Goal: Information Seeking & Learning: Check status

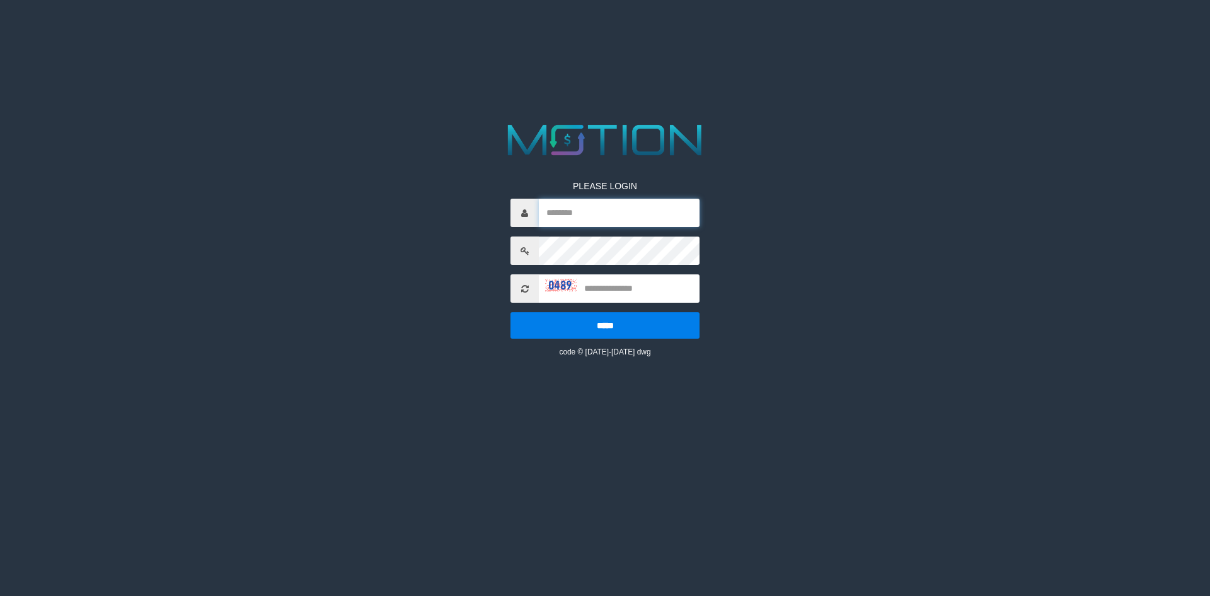
type input "*********"
click at [648, 216] on input "*********" at bounding box center [619, 213] width 161 height 28
click at [598, 289] on input "text" at bounding box center [619, 288] width 161 height 28
type input "****"
click at [511, 312] on input "*****" at bounding box center [605, 325] width 189 height 26
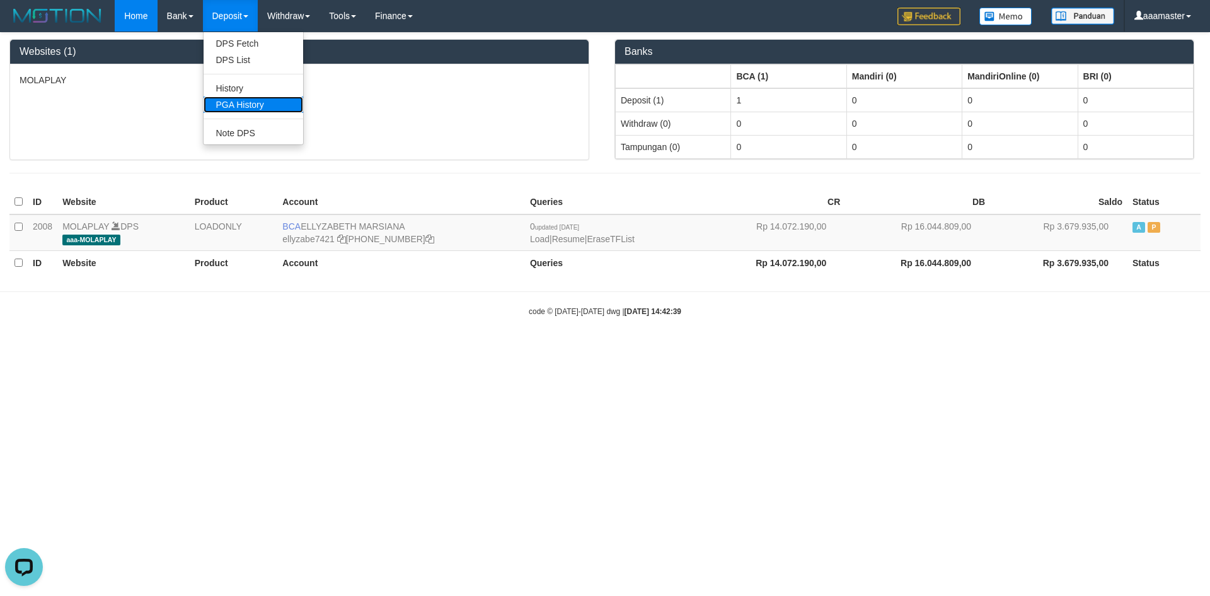
click at [251, 102] on link "PGA History" at bounding box center [254, 104] width 100 height 16
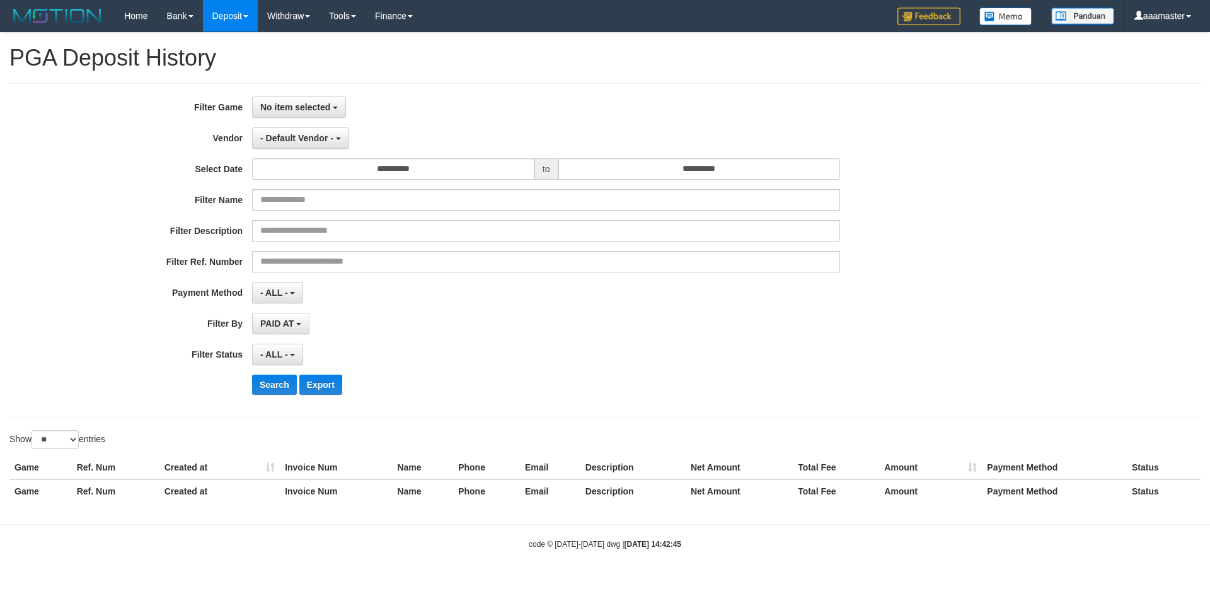
select select
select select "**"
click at [306, 103] on span "No item selected" at bounding box center [295, 107] width 70 height 10
click at [309, 173] on label "[OXPLAY] MOLAPLAY" at bounding box center [333, 172] width 160 height 19
select select "****"
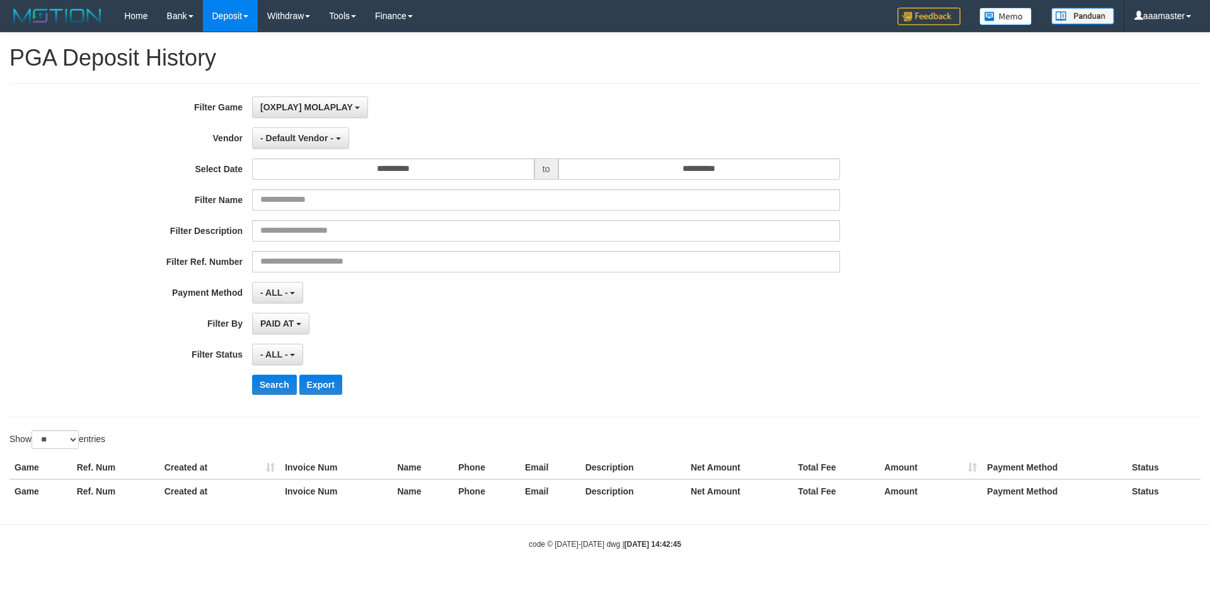
scroll to position [11, 0]
click at [550, 151] on div "**********" at bounding box center [504, 250] width 1009 height 308
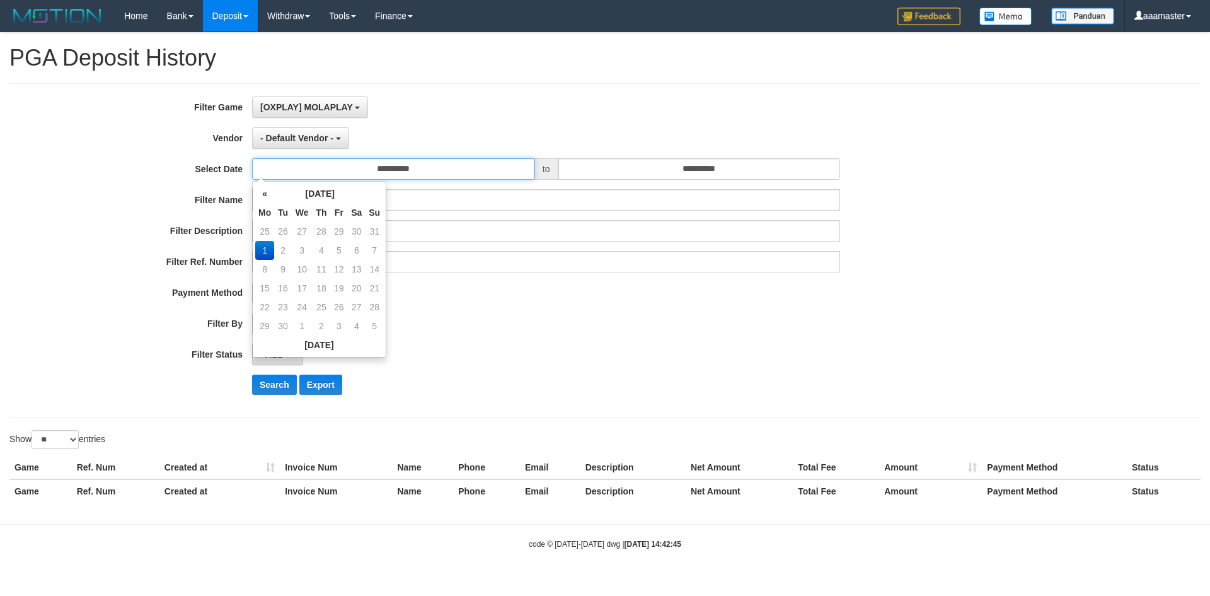
click at [434, 172] on input "**********" at bounding box center [393, 168] width 282 height 21
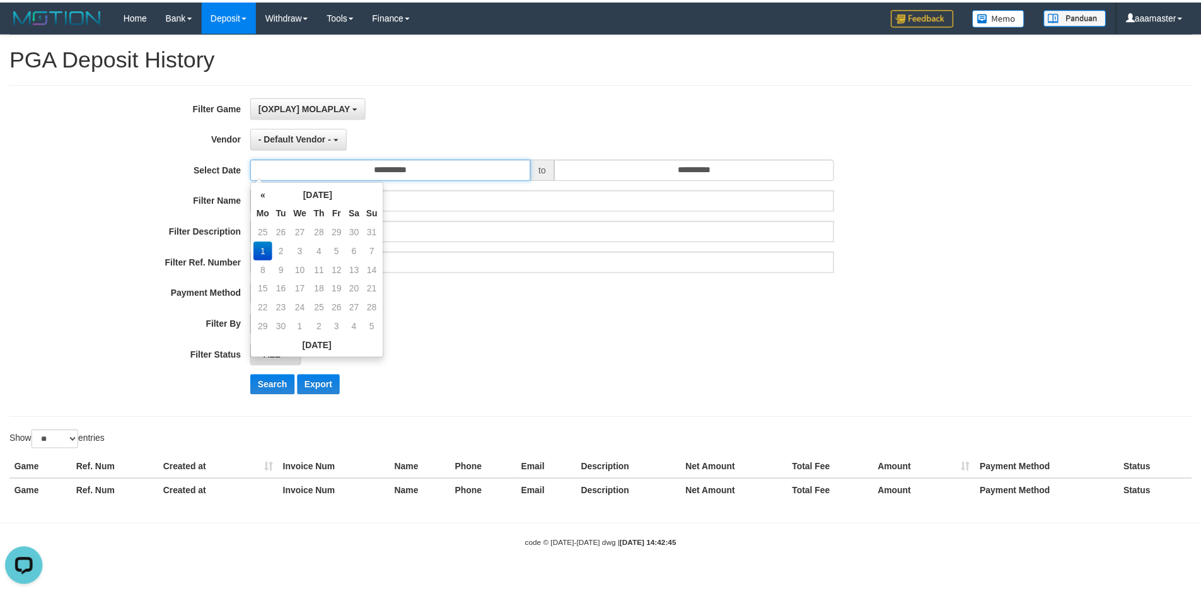
scroll to position [0, 0]
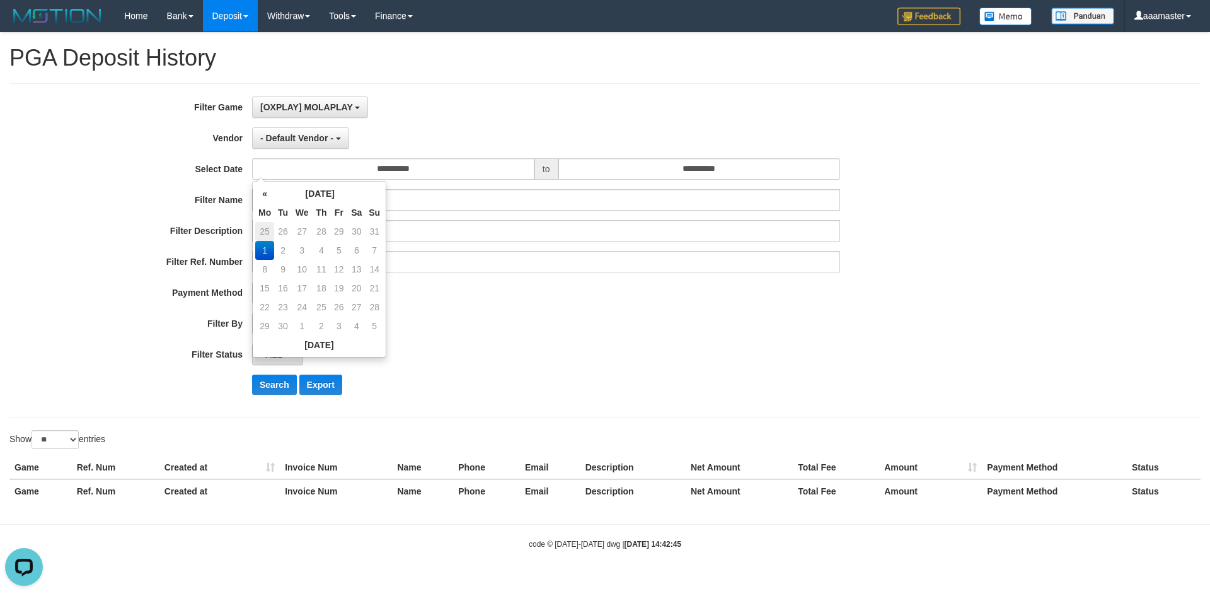
click at [273, 231] on tr "25 26 27 28 29 30 31" at bounding box center [319, 231] width 128 height 19
click at [261, 233] on td "25" at bounding box center [264, 231] width 19 height 19
type input "**********"
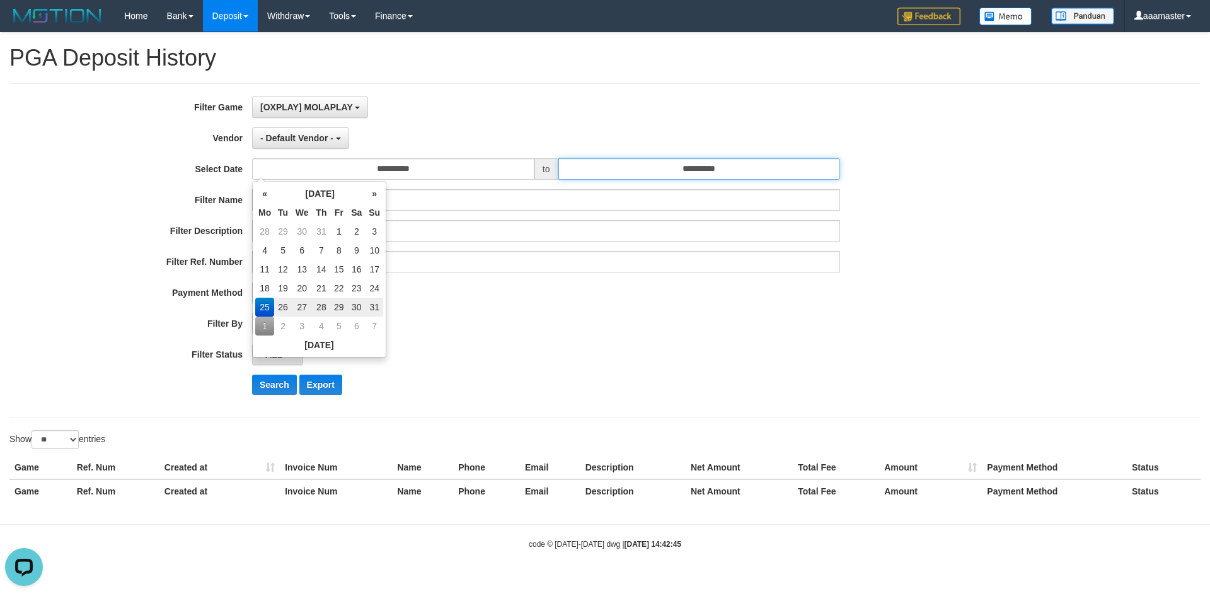
click at [678, 171] on input "**********" at bounding box center [700, 168] width 282 height 21
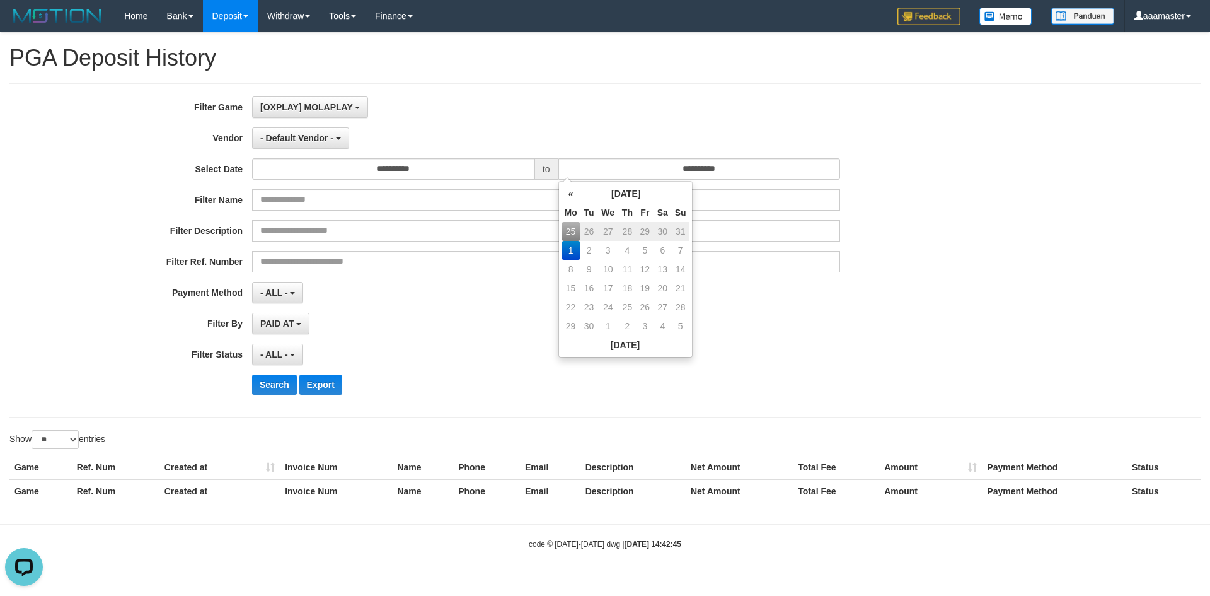
click at [677, 232] on td "31" at bounding box center [681, 231] width 18 height 19
type input "**********"
click at [842, 298] on div "**********" at bounding box center [504, 292] width 1009 height 21
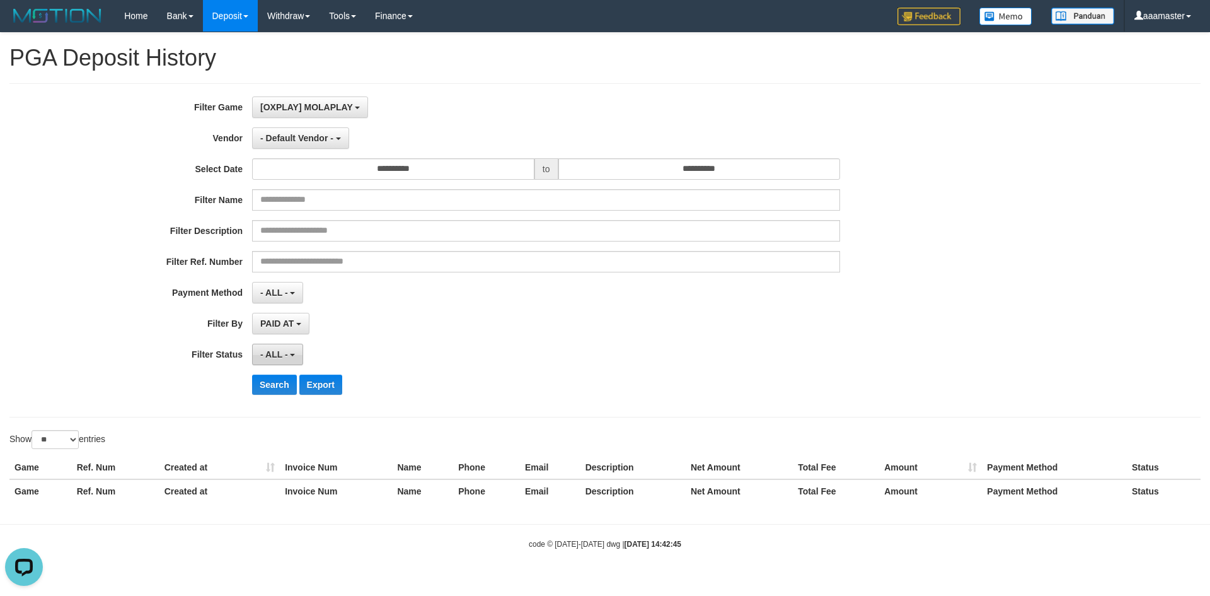
click at [275, 349] on button "- ALL -" at bounding box center [277, 354] width 51 height 21
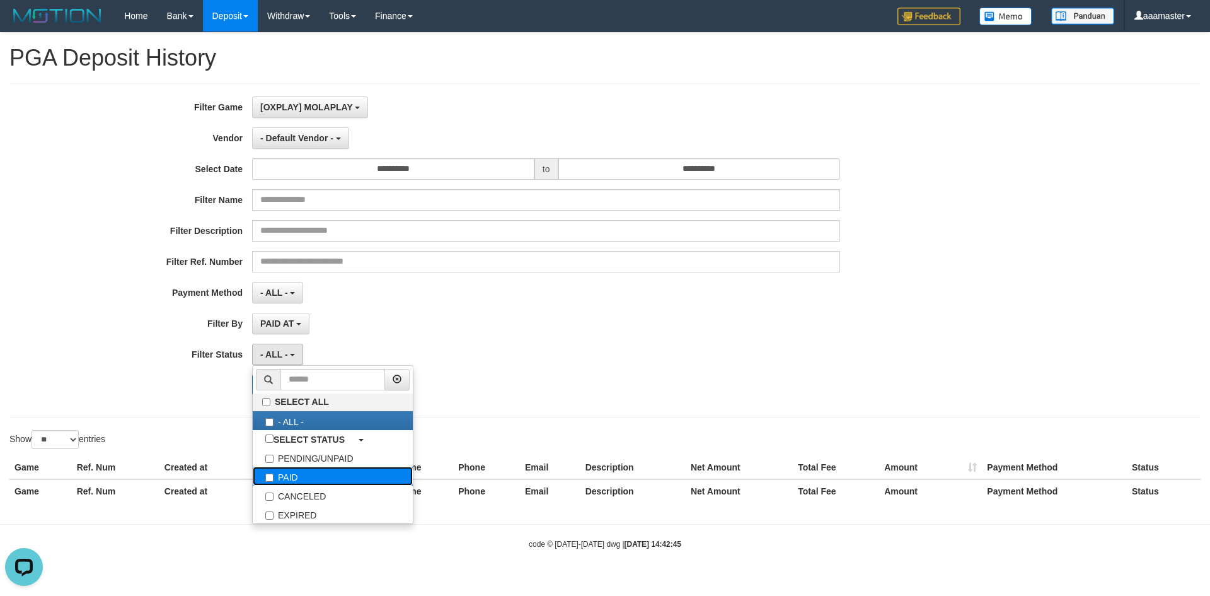
click at [311, 466] on label "PAID" at bounding box center [333, 475] width 160 height 19
select select "*"
drag, startPoint x: 622, startPoint y: 349, endPoint x: 520, endPoint y: 308, distance: 110.0
click at [621, 345] on div "PAID SELECT ALL - ALL - SELECT STATUS PENDING/UNPAID PAID CANCELED EXPIRED" at bounding box center [546, 354] width 588 height 21
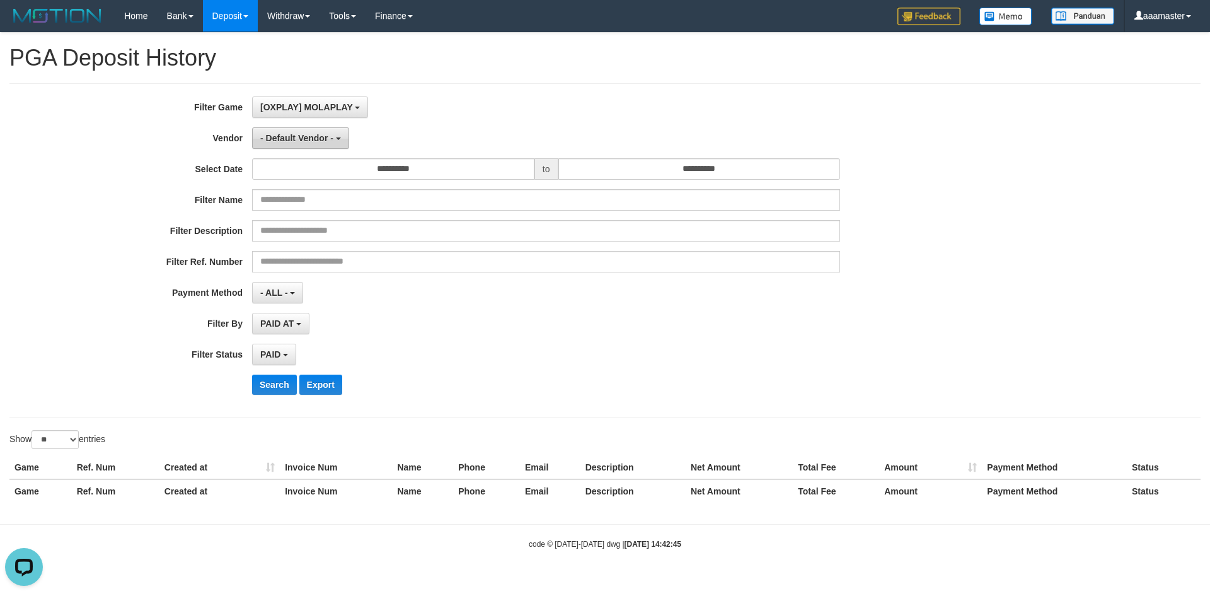
click at [323, 136] on span "- Default Vendor -" at bounding box center [296, 138] width 73 height 10
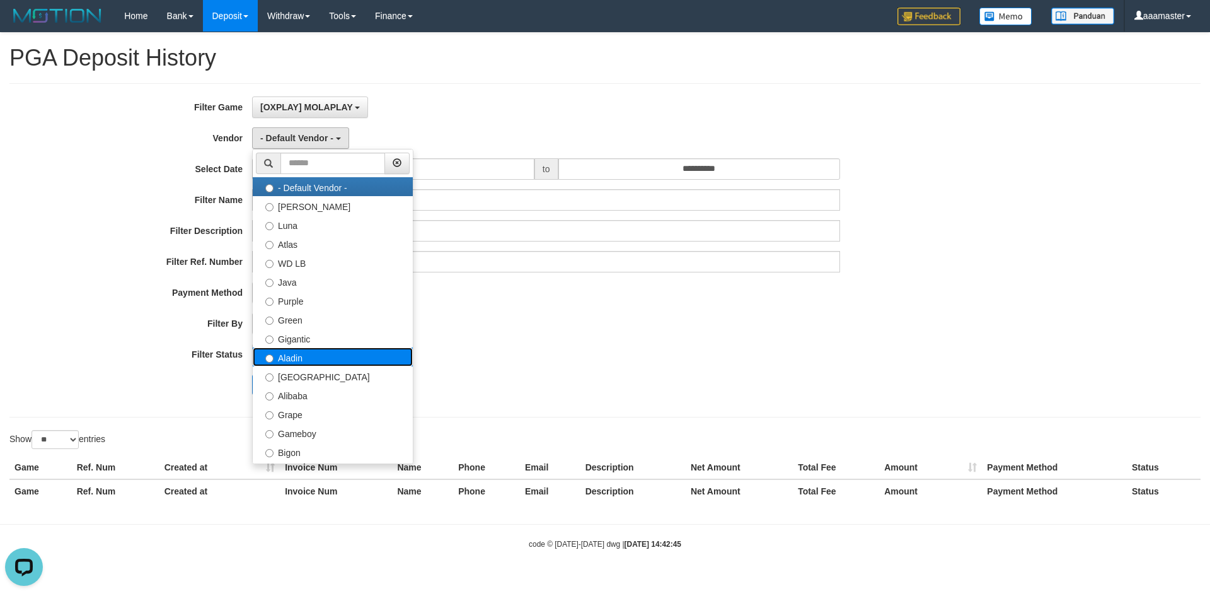
click at [333, 353] on label "Aladin" at bounding box center [333, 356] width 160 height 19
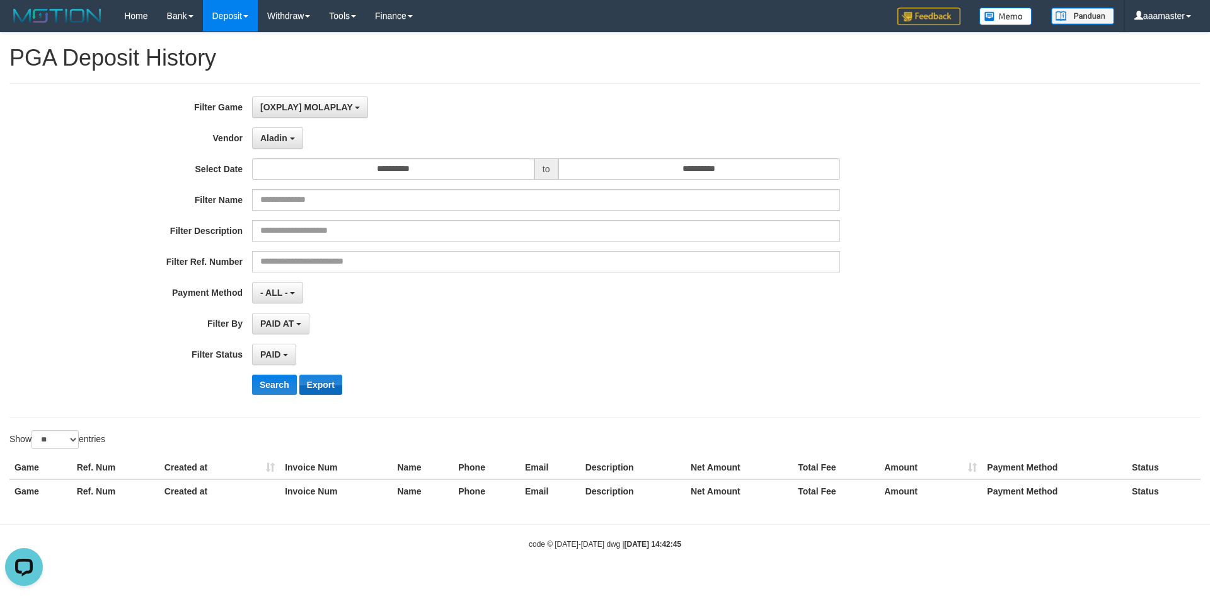
drag, startPoint x: 495, startPoint y: 367, endPoint x: 330, endPoint y: 378, distance: 164.9
click at [490, 369] on div "**********" at bounding box center [504, 250] width 1009 height 308
click at [256, 379] on button "Search" at bounding box center [274, 384] width 45 height 20
click at [807, 381] on div "Search Export" at bounding box center [630, 384] width 756 height 20
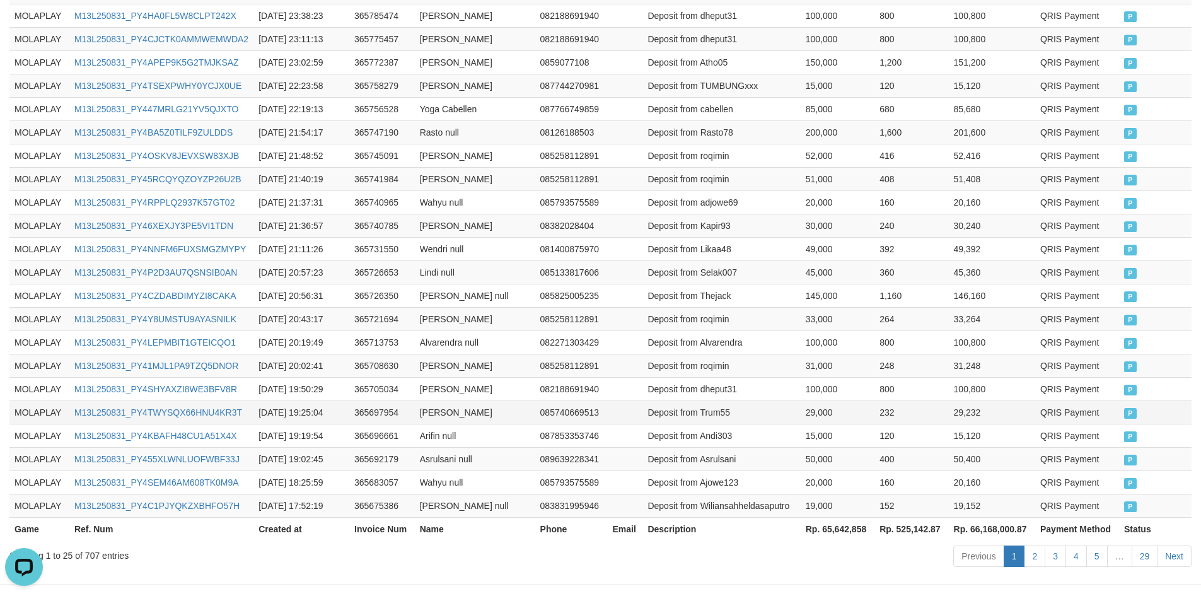
scroll to position [591, 0]
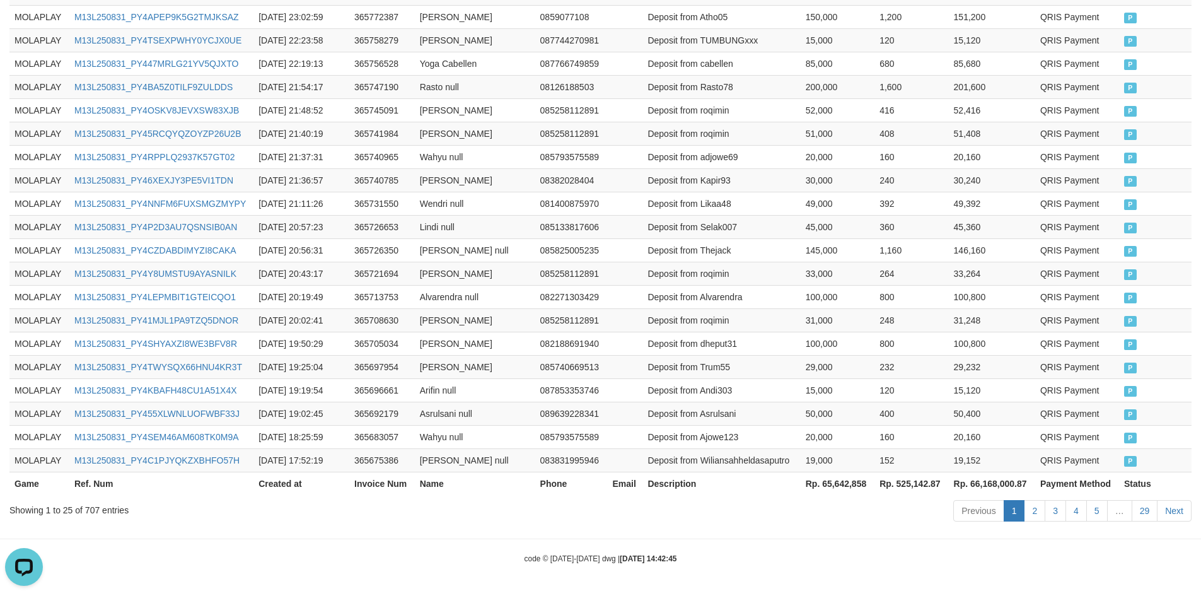
click at [846, 485] on th "Rp. 65,642,858" at bounding box center [838, 483] width 74 height 23
click at [845, 485] on th "Rp. 65,642,858" at bounding box center [838, 483] width 74 height 23
copy th "65,642,858"
click at [714, 254] on td "Deposit from Thejack" at bounding box center [721, 249] width 158 height 23
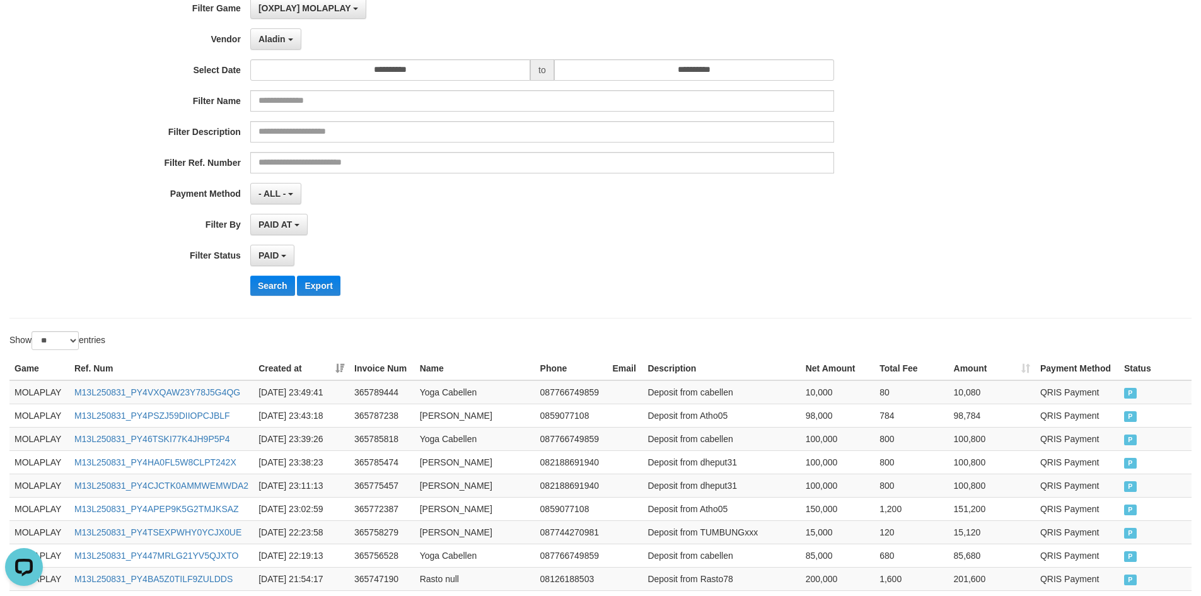
scroll to position [0, 0]
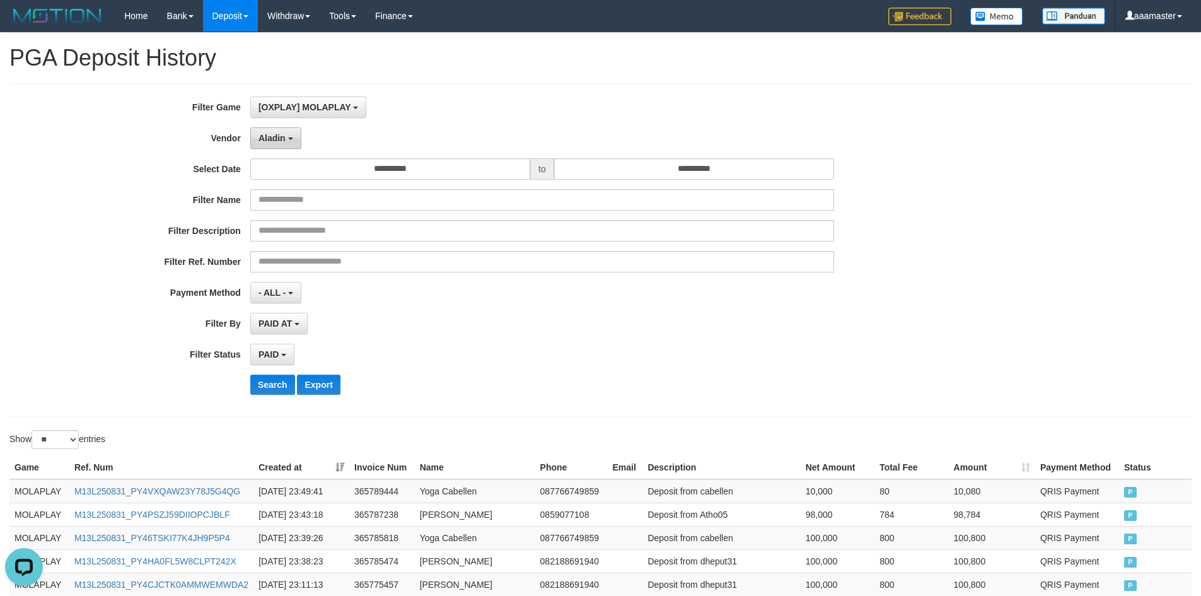
click at [261, 140] on span "Aladin" at bounding box center [271, 138] width 27 height 10
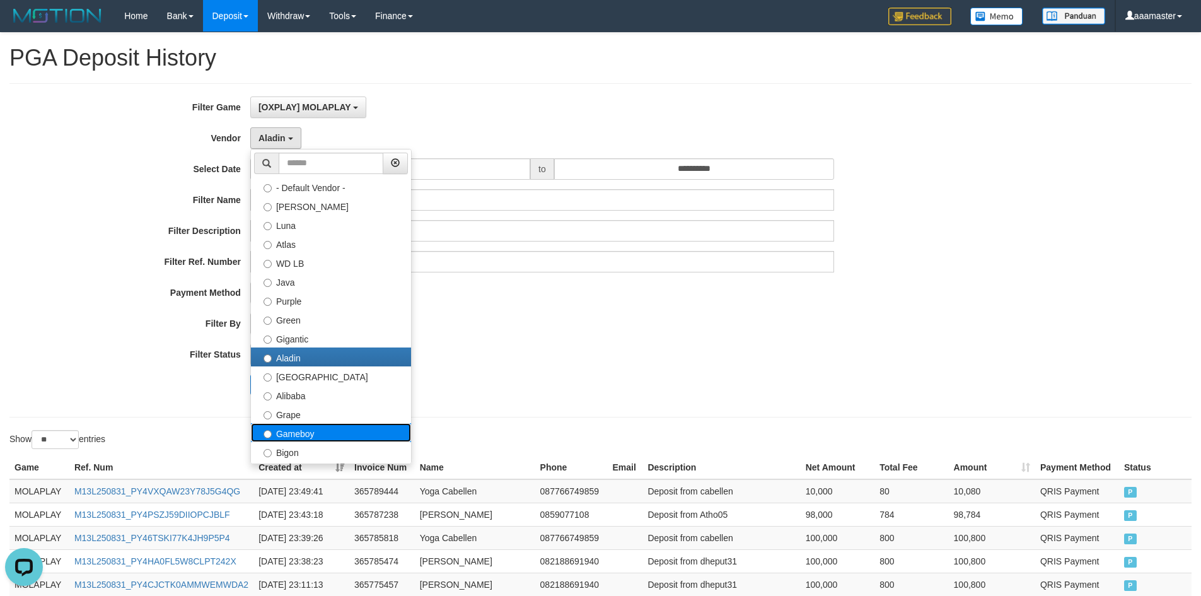
click at [340, 426] on label "Gameboy" at bounding box center [331, 432] width 160 height 19
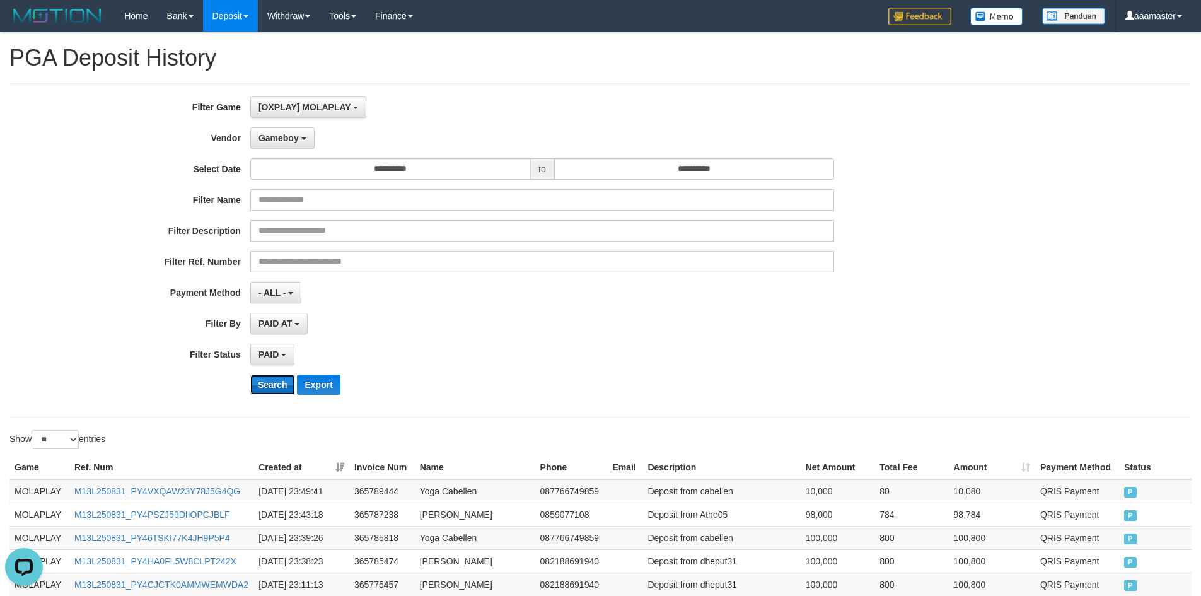
click at [277, 379] on button "Search" at bounding box center [272, 384] width 45 height 20
drag, startPoint x: 531, startPoint y: 386, endPoint x: 551, endPoint y: 390, distance: 20.0
click at [541, 388] on div "Search Export" at bounding box center [625, 384] width 751 height 20
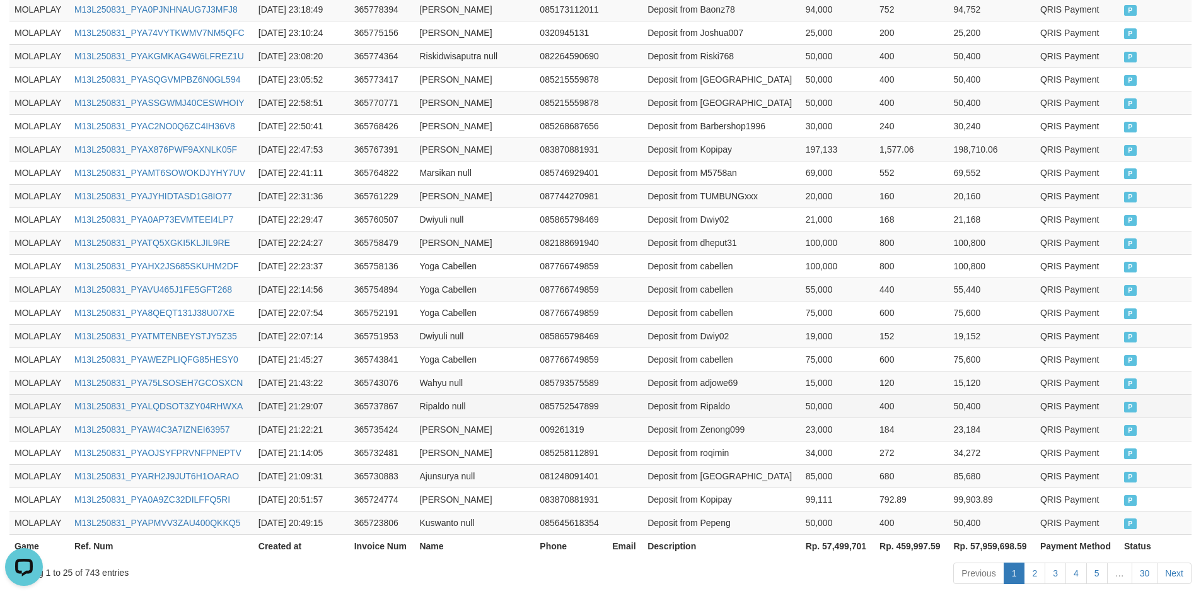
scroll to position [591, 0]
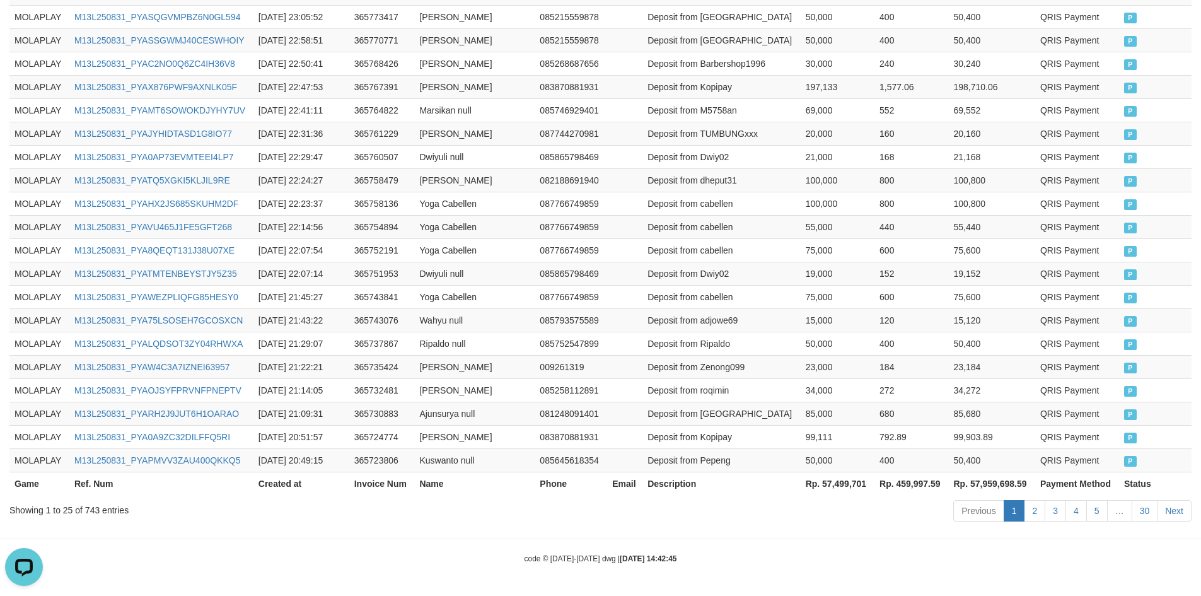
click at [846, 486] on th "Rp. 57,499,701" at bounding box center [838, 483] width 74 height 23
copy th "57,499,701"
click at [404, 224] on td "365754894" at bounding box center [382, 226] width 66 height 23
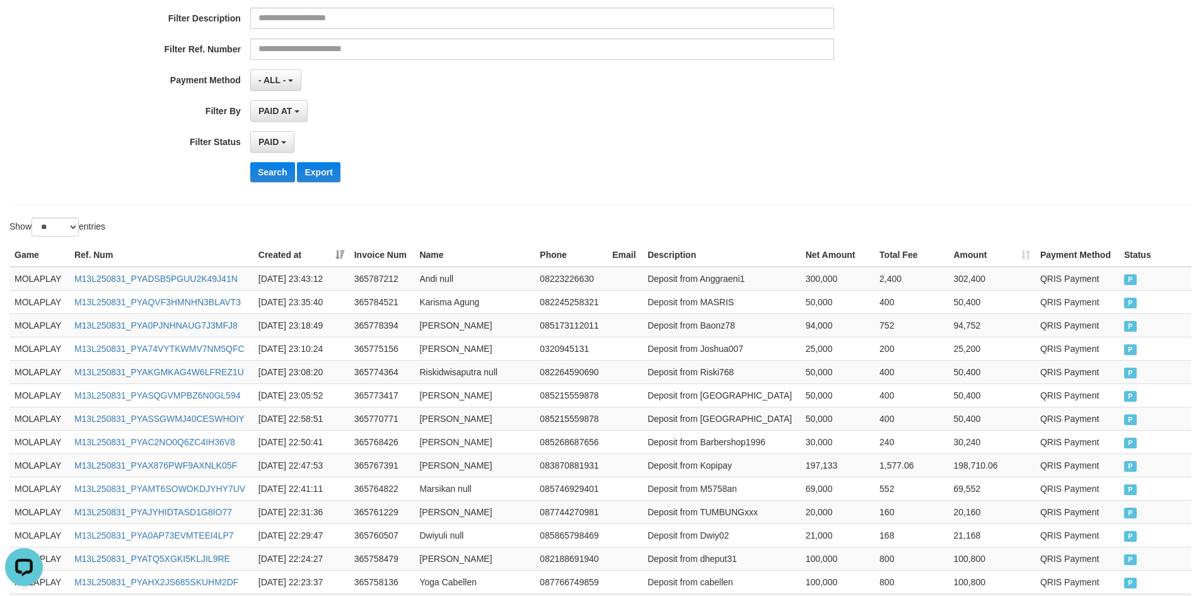
scroll to position [0, 0]
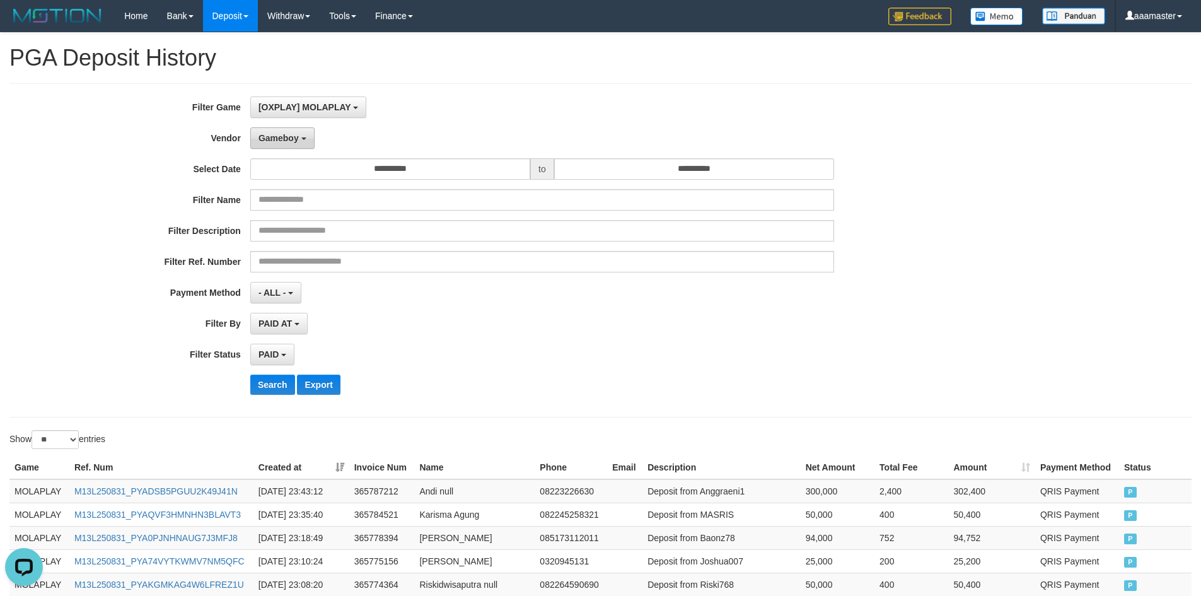
click at [279, 134] on span "Gameboy" at bounding box center [278, 138] width 40 height 10
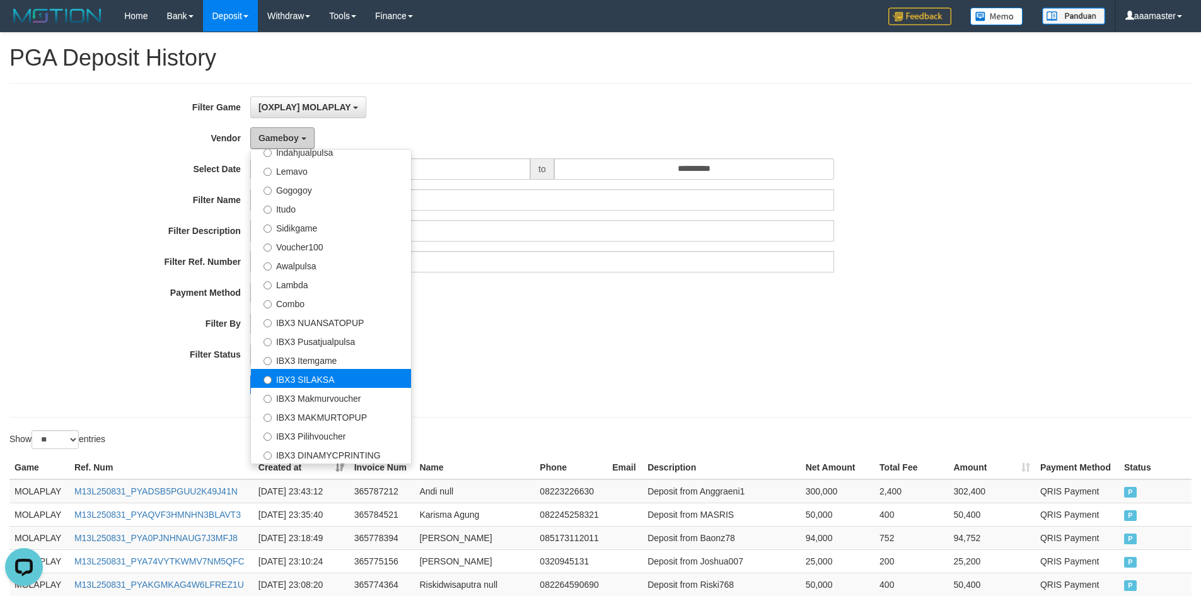
scroll to position [63, 0]
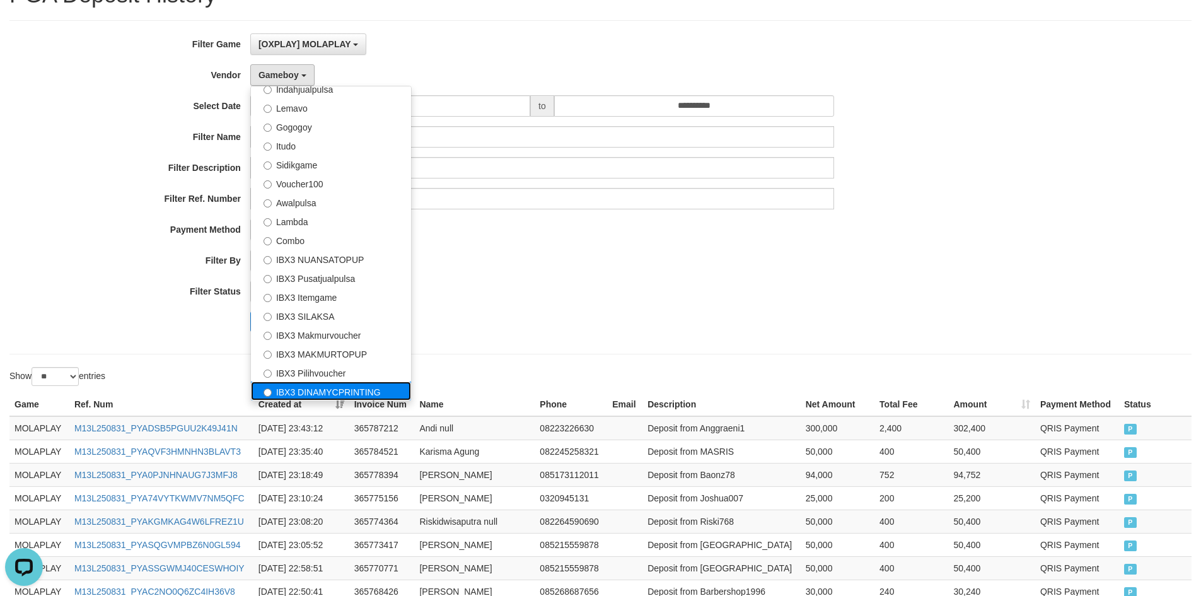
click at [364, 387] on label "IBX3 DINAMYCPRINTING" at bounding box center [331, 390] width 160 height 19
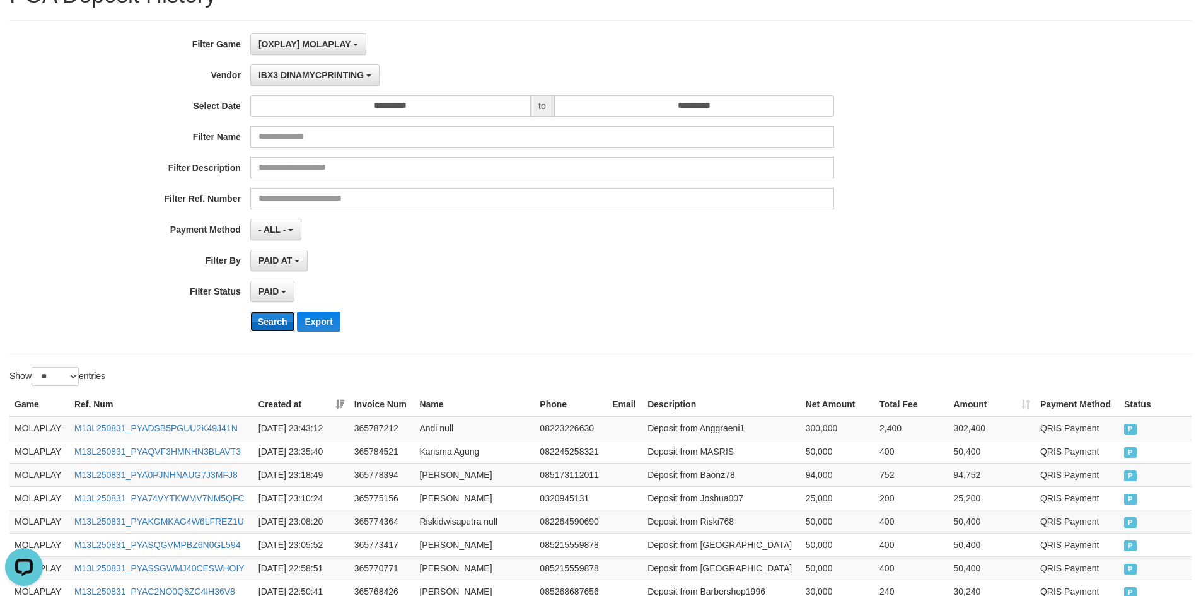
click at [261, 323] on button "Search" at bounding box center [272, 321] width 45 height 20
click at [751, 323] on div "**********" at bounding box center [500, 187] width 1001 height 308
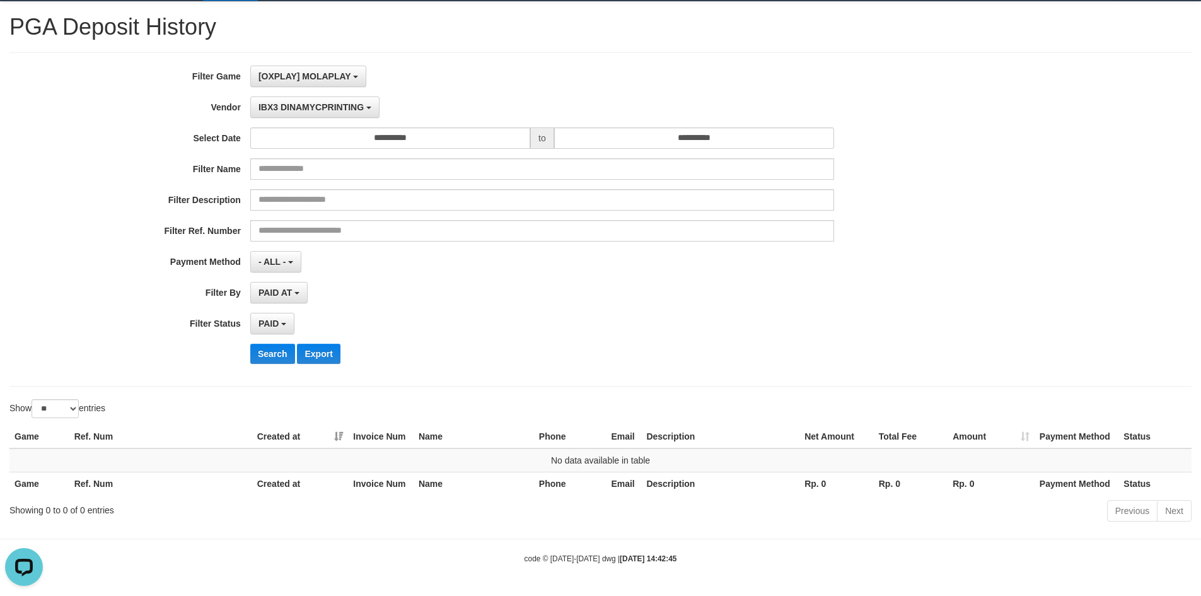
scroll to position [31, 0]
click at [314, 106] on span "IBX3 DINAMYCPRINTING" at bounding box center [310, 107] width 105 height 10
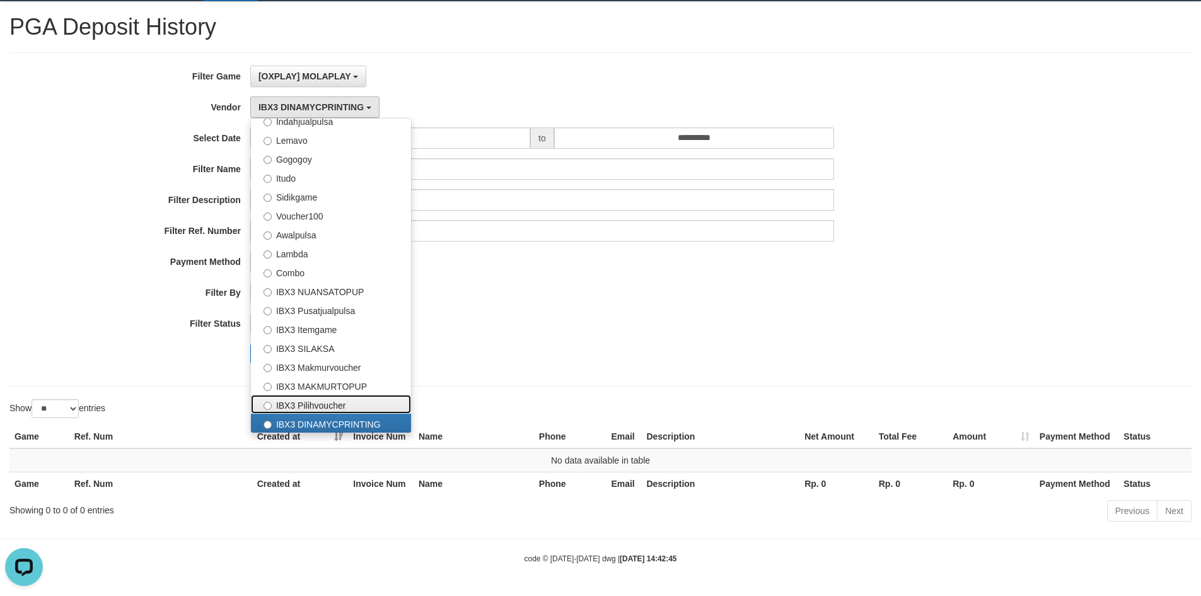
click at [338, 400] on label "IBX3 Pilihvoucher" at bounding box center [331, 404] width 160 height 19
select select "**********"
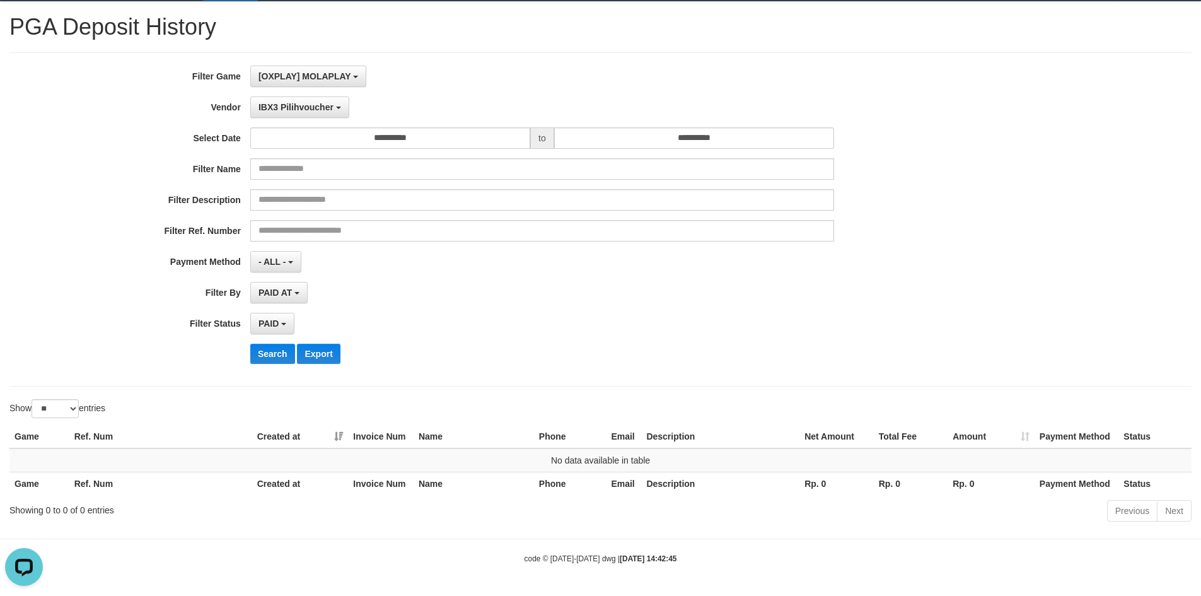
drag, startPoint x: 463, startPoint y: 352, endPoint x: 403, endPoint y: 352, distance: 59.3
click at [459, 352] on div "Search Export" at bounding box center [625, 354] width 751 height 20
click at [276, 352] on button "Search" at bounding box center [272, 354] width 45 height 20
drag, startPoint x: 663, startPoint y: 354, endPoint x: 754, endPoint y: 355, distance: 90.8
click at [672, 354] on div "Search Export" at bounding box center [625, 354] width 751 height 20
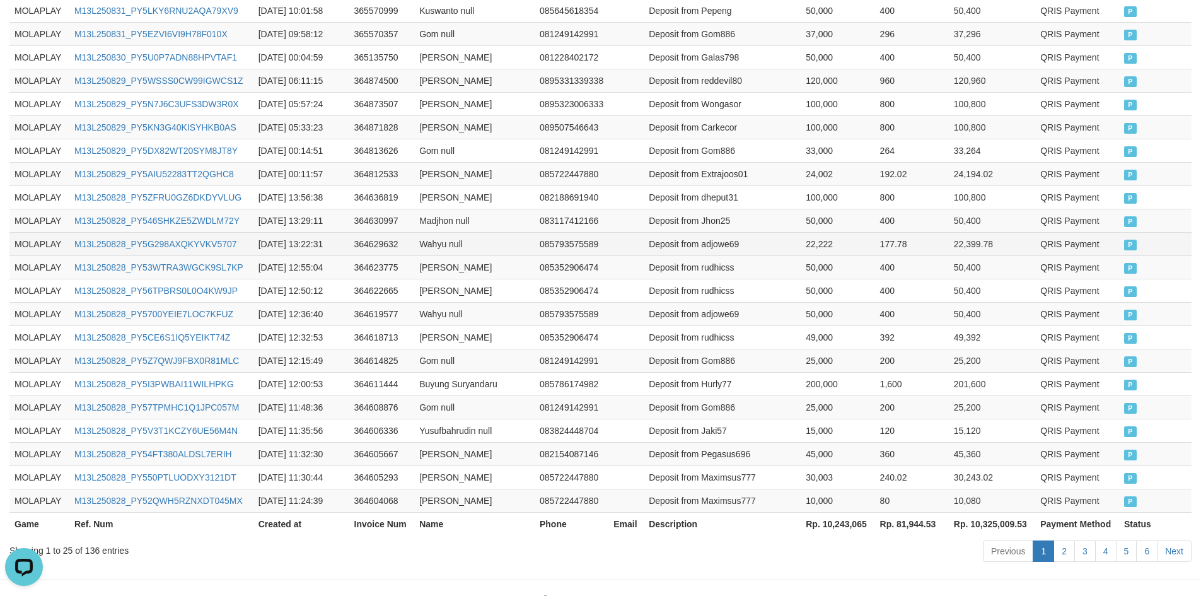
scroll to position [591, 0]
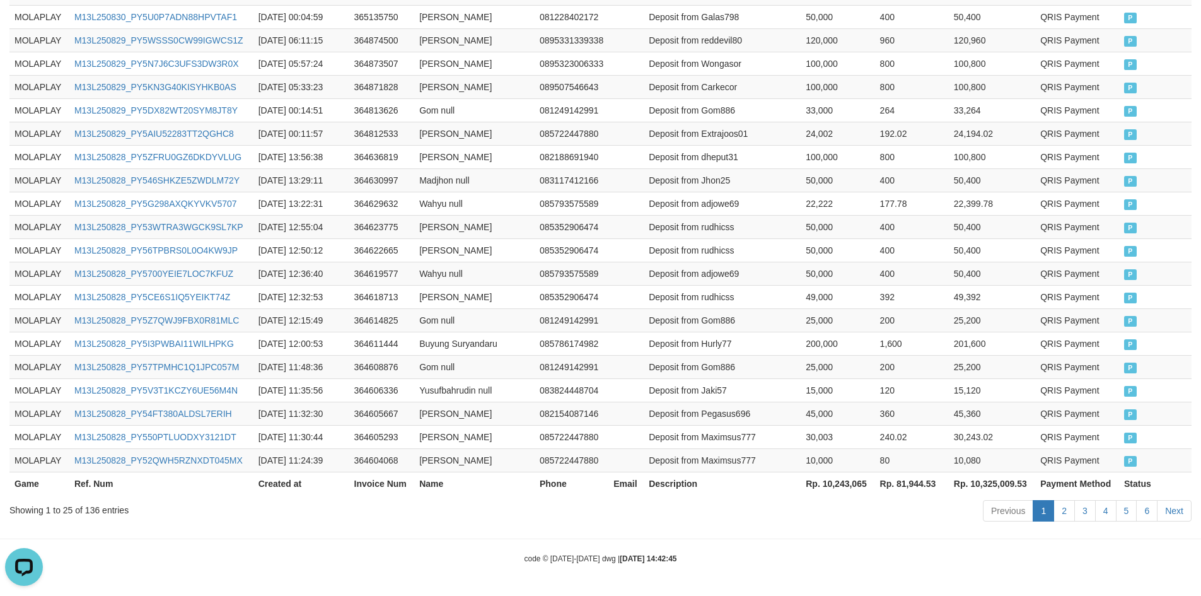
click at [838, 478] on th "Rp. 10,243,065" at bounding box center [838, 483] width 74 height 23
copy th "10,243,065"
click at [396, 242] on td "364622665" at bounding box center [382, 249] width 66 height 23
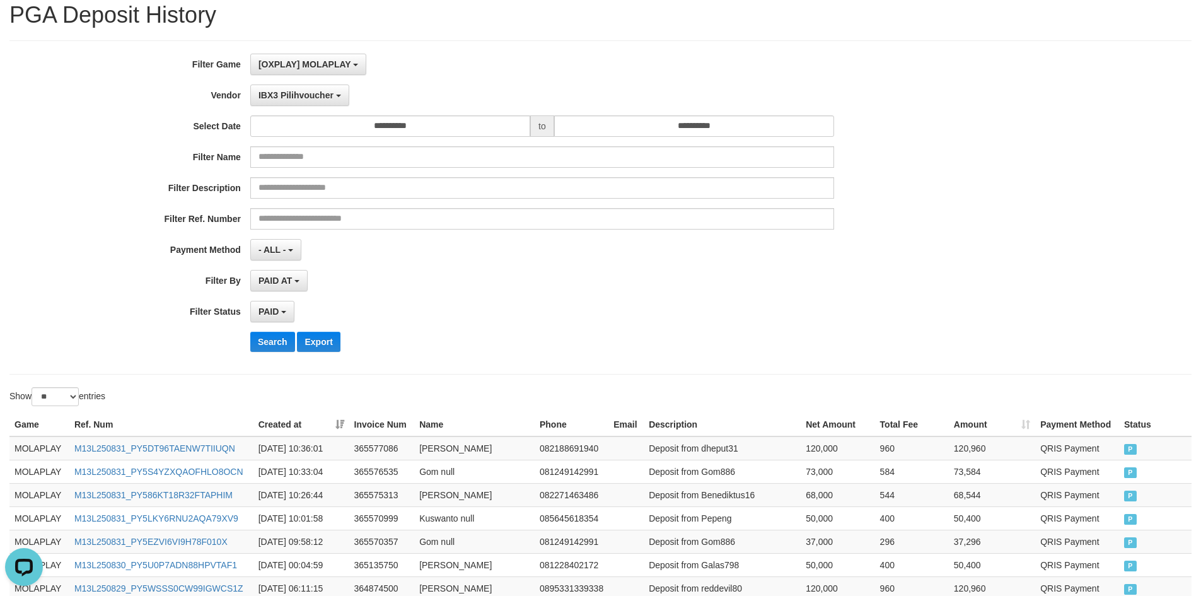
scroll to position [0, 0]
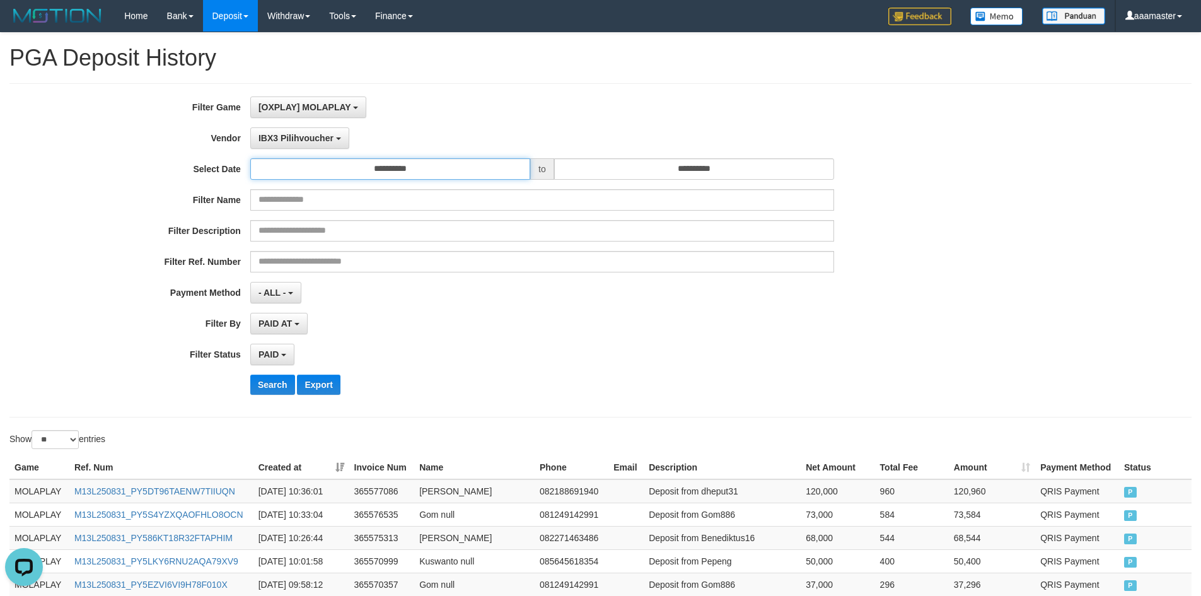
click at [323, 171] on input "**********" at bounding box center [390, 168] width 280 height 21
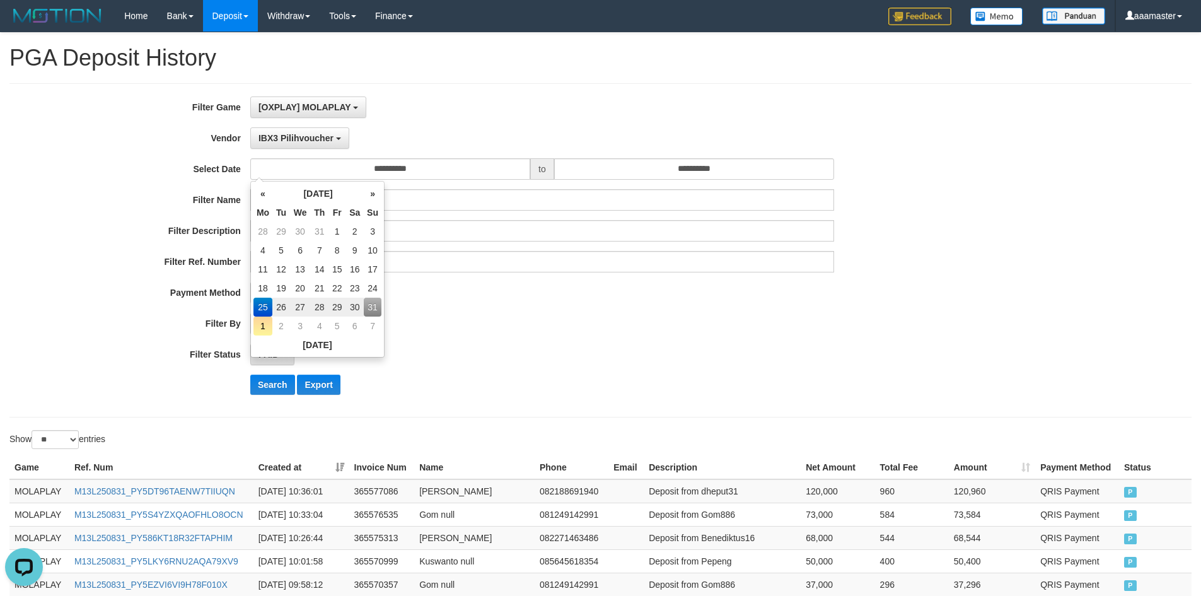
click at [257, 325] on td "1" at bounding box center [262, 325] width 19 height 19
type input "**********"
click at [268, 380] on button "Search" at bounding box center [272, 384] width 45 height 20
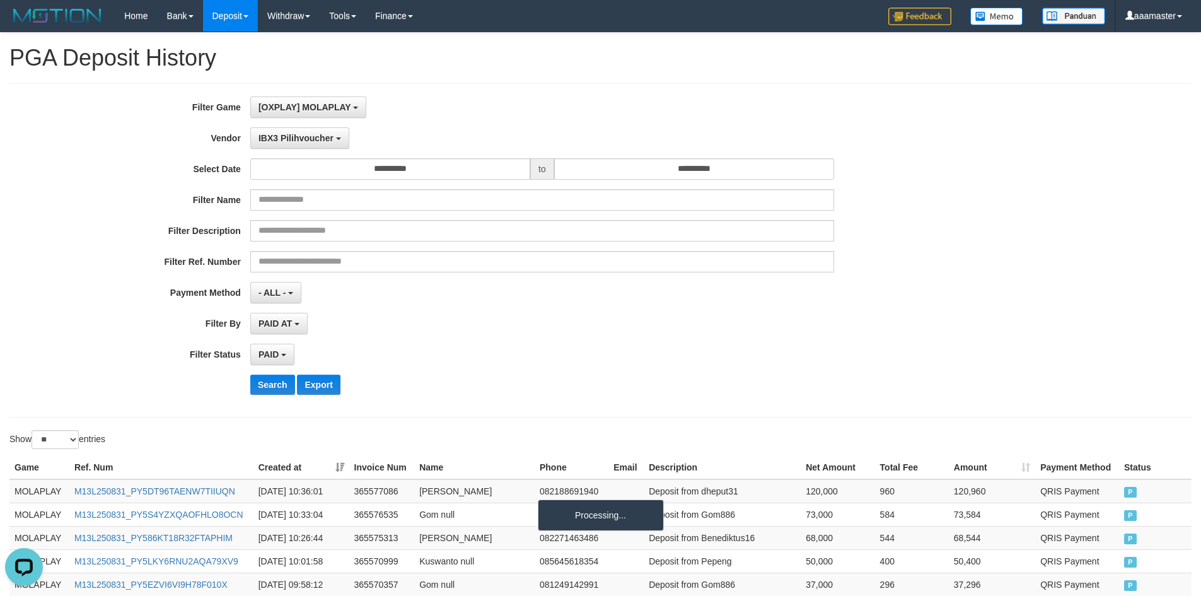
click at [675, 324] on div "PAID AT PAID AT CREATED AT" at bounding box center [542, 323] width 584 height 21
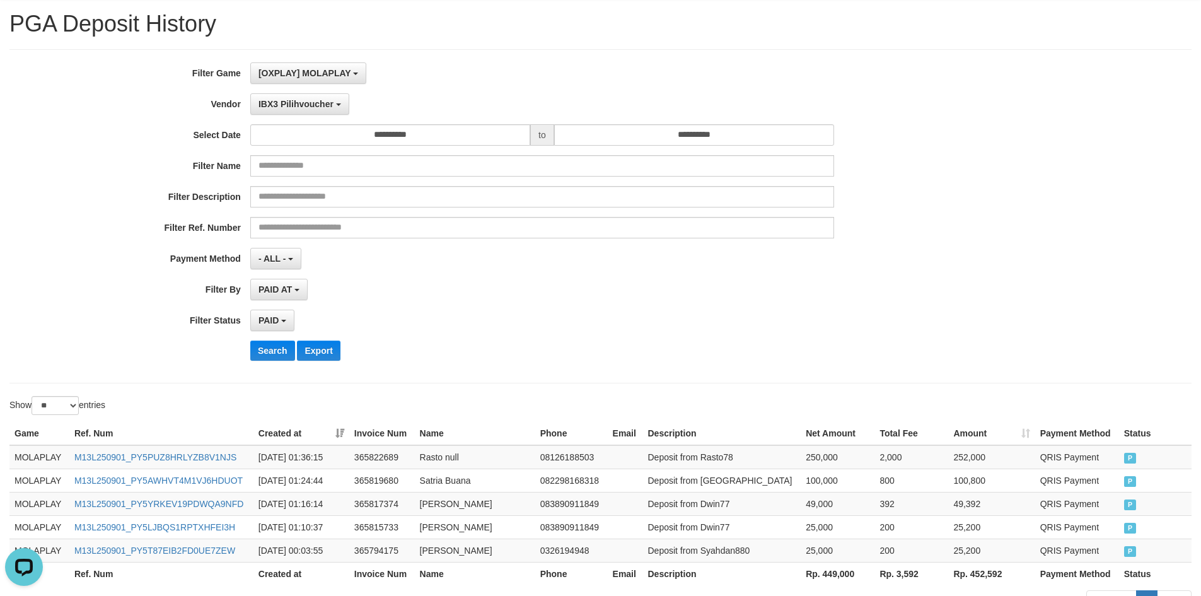
scroll to position [124, 0]
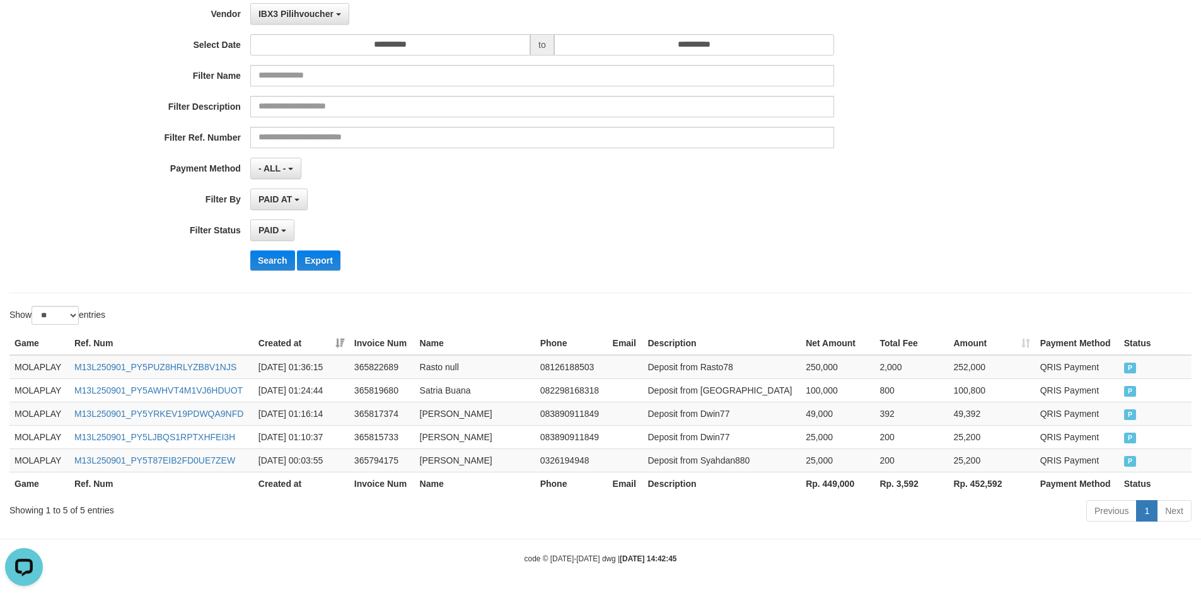
click at [847, 484] on th "Rp. 449,000" at bounding box center [838, 483] width 74 height 23
copy th "449,000"
click at [523, 207] on div "PAID AT PAID AT CREATED AT" at bounding box center [542, 198] width 584 height 21
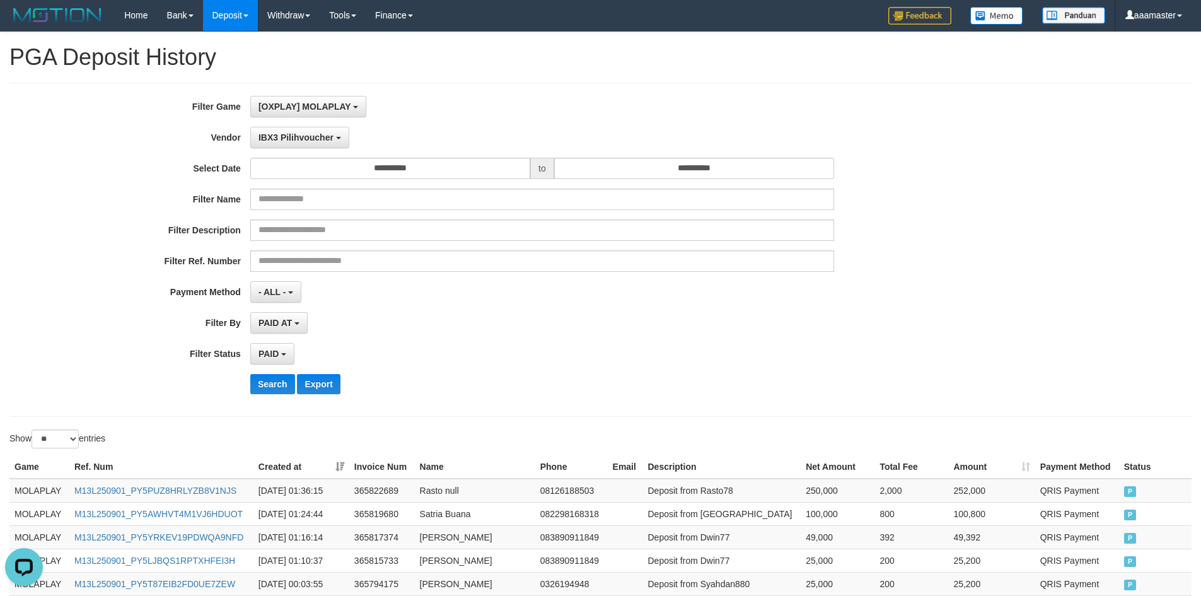
scroll to position [0, 0]
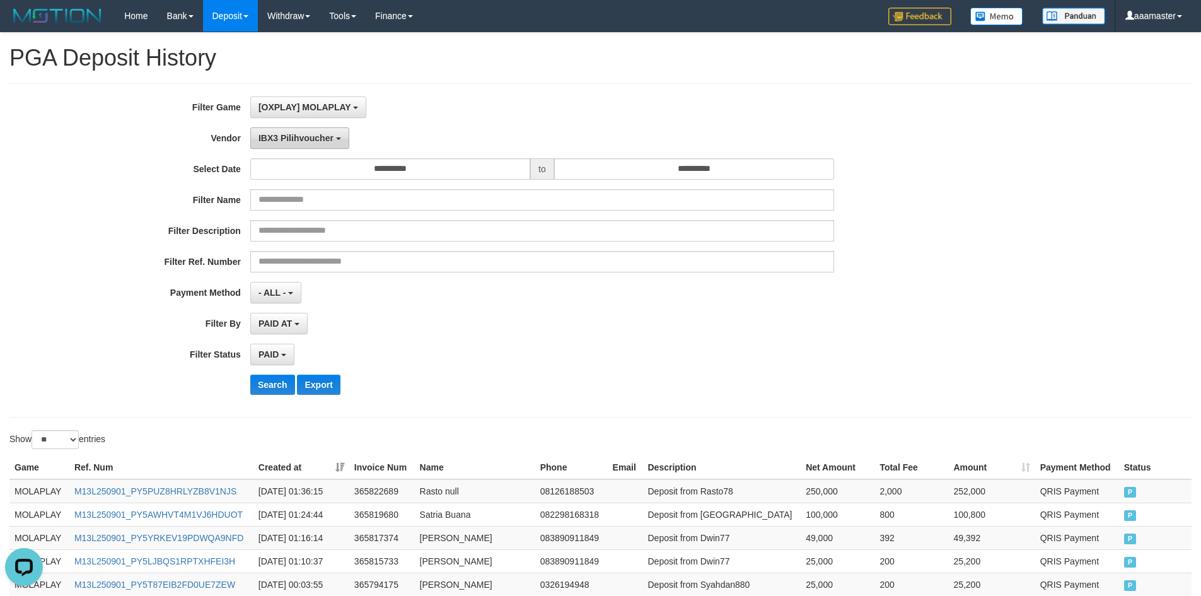
click at [305, 142] on span "IBX3 Pilihvoucher" at bounding box center [295, 138] width 75 height 10
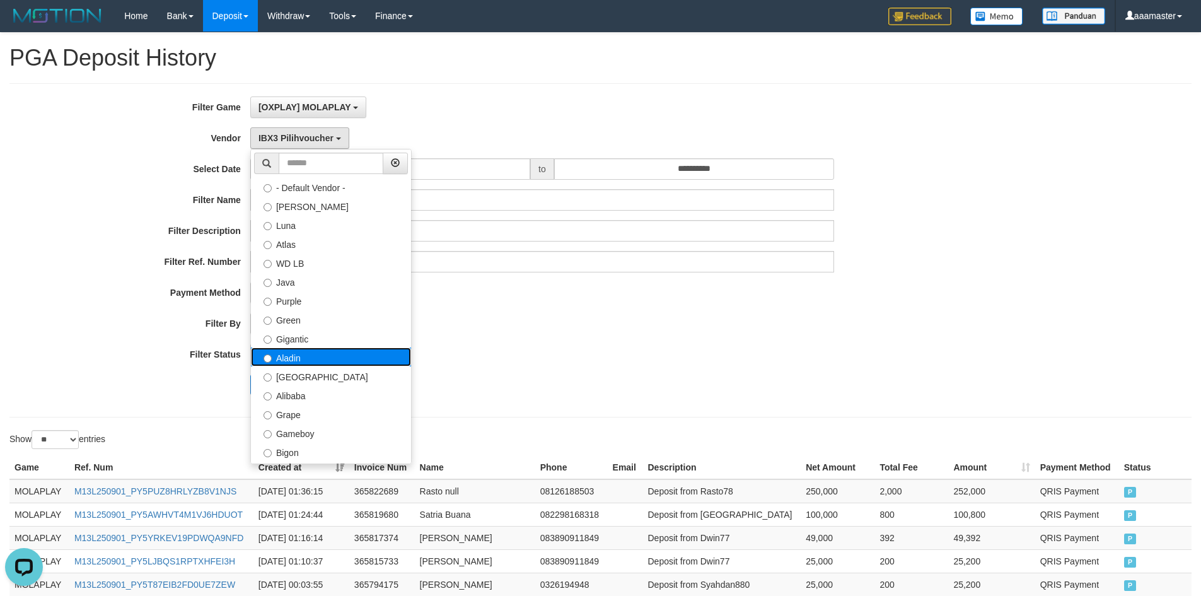
click at [311, 362] on label "Aladin" at bounding box center [331, 356] width 160 height 19
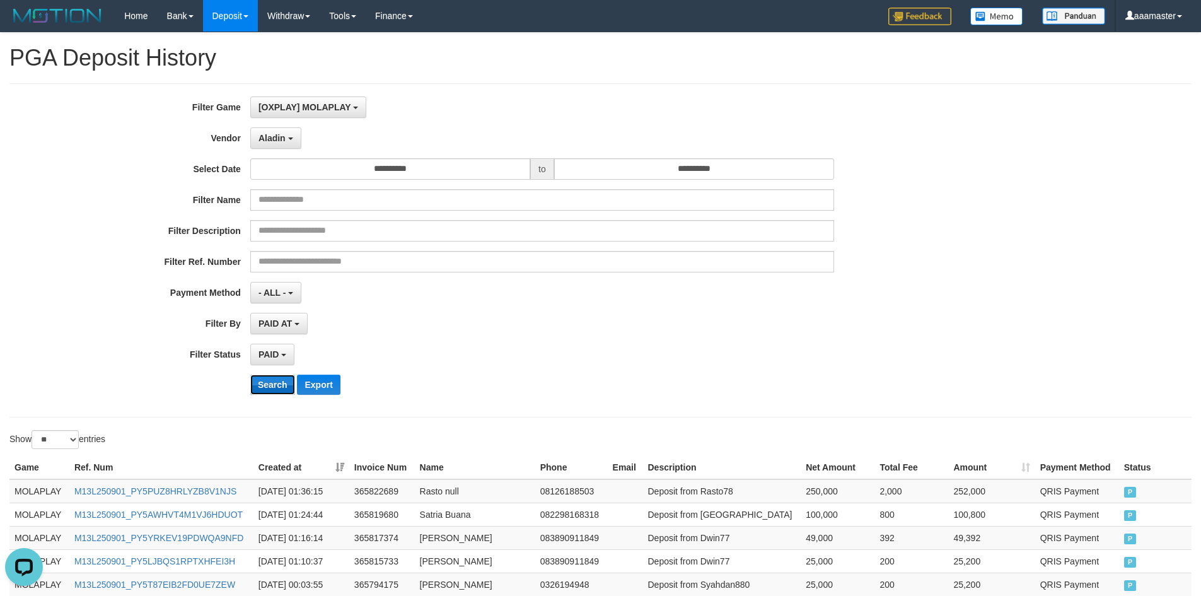
click at [260, 381] on button "Search" at bounding box center [272, 384] width 45 height 20
drag, startPoint x: 600, startPoint y: 377, endPoint x: 661, endPoint y: 382, distance: 61.4
click at [629, 381] on div "Search Export" at bounding box center [625, 384] width 751 height 20
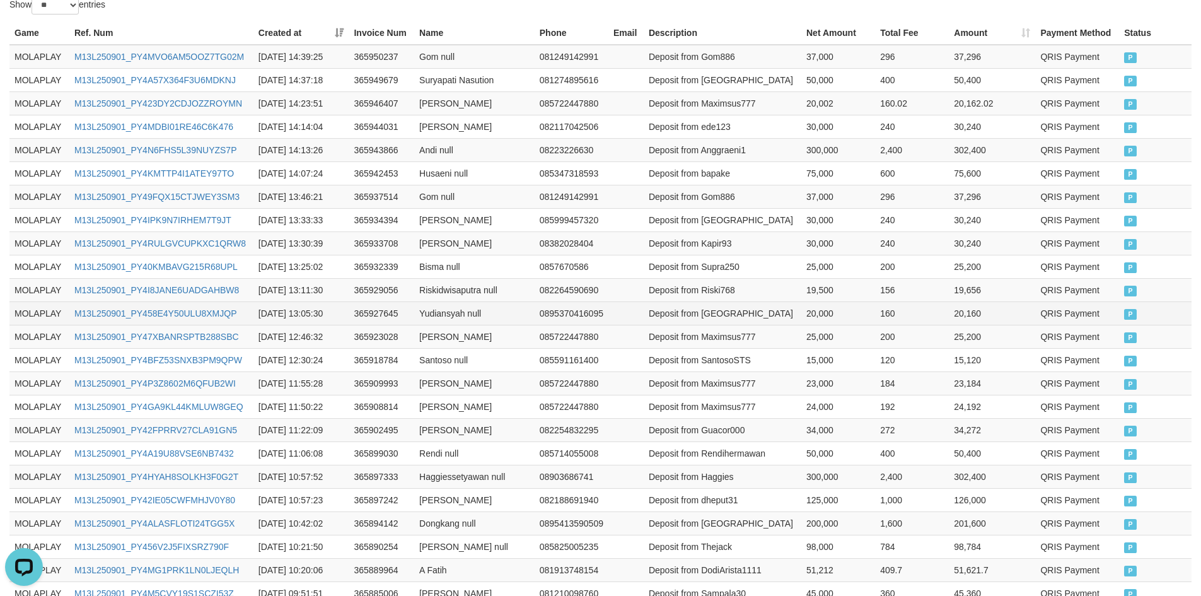
scroll to position [567, 0]
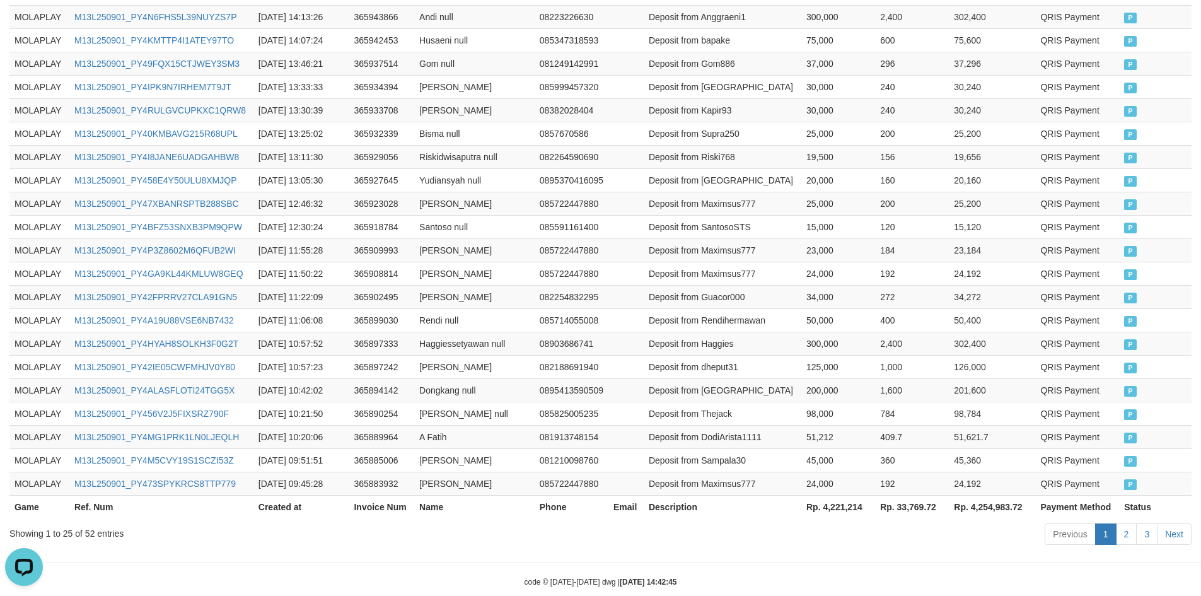
click at [840, 506] on th "Rp. 4,221,214" at bounding box center [838, 506] width 74 height 23
copy th "4,221,214"
click at [224, 257] on td "M13L250901_PY4P3Z8602M6QFUB2WI" at bounding box center [161, 249] width 184 height 23
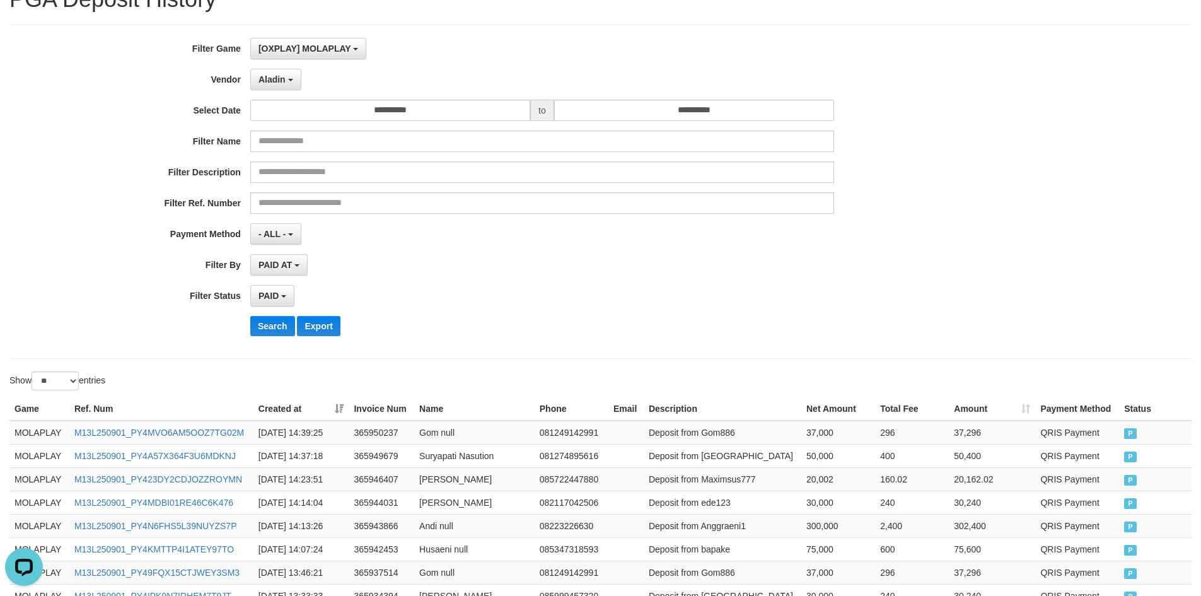
scroll to position [0, 0]
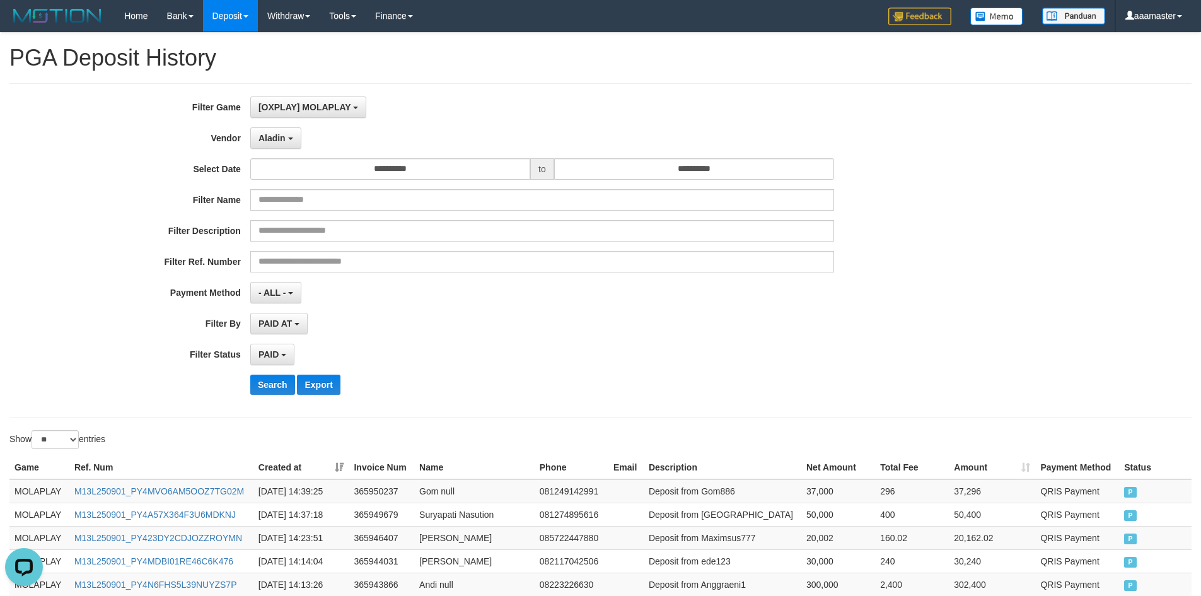
click at [278, 126] on div "**********" at bounding box center [500, 250] width 1001 height 308
click at [279, 136] on span "Aladin" at bounding box center [271, 138] width 27 height 10
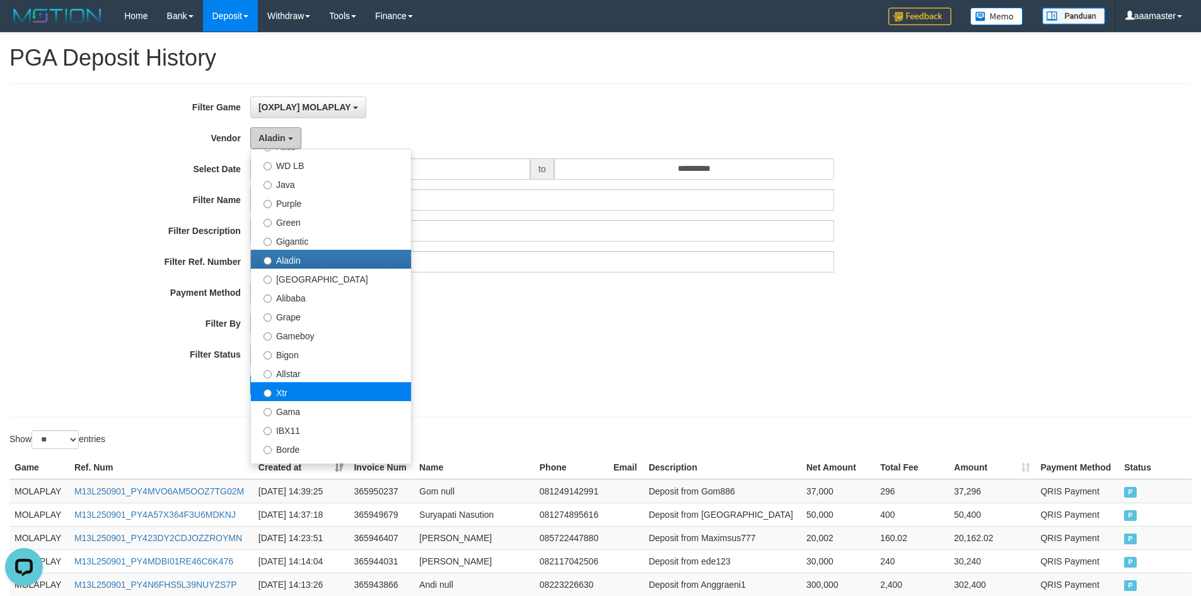
scroll to position [63, 0]
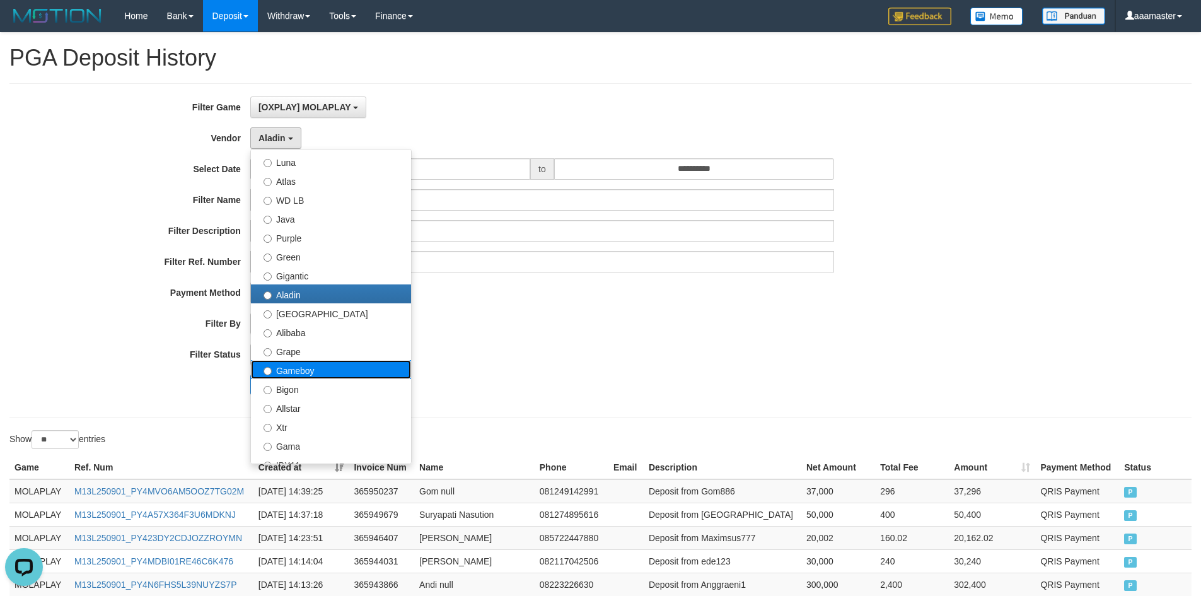
click at [344, 364] on label "Gameboy" at bounding box center [331, 369] width 160 height 19
select select "**********"
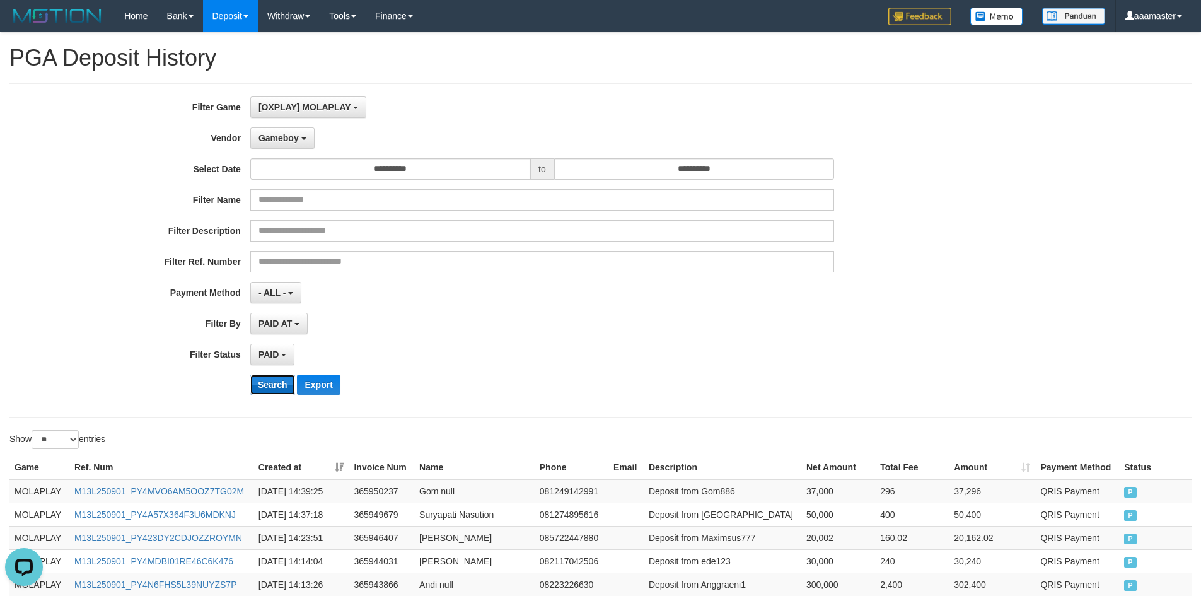
click at [278, 379] on button "Search" at bounding box center [272, 384] width 45 height 20
drag, startPoint x: 592, startPoint y: 375, endPoint x: 653, endPoint y: 358, distance: 63.5
click at [604, 375] on div "Search Export" at bounding box center [625, 384] width 751 height 20
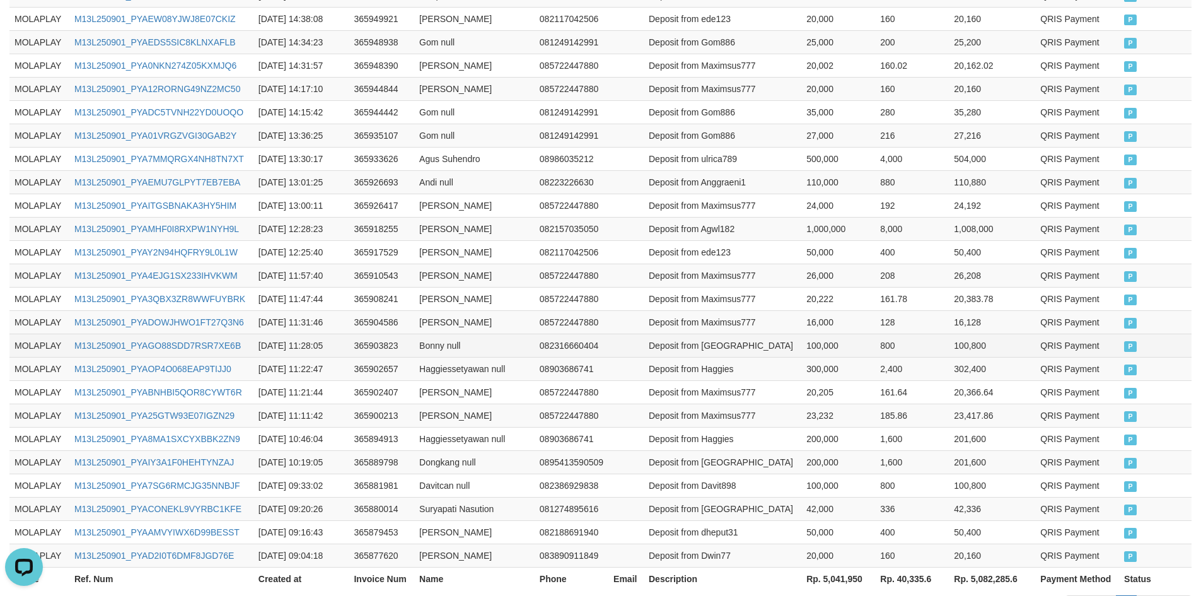
scroll to position [591, 0]
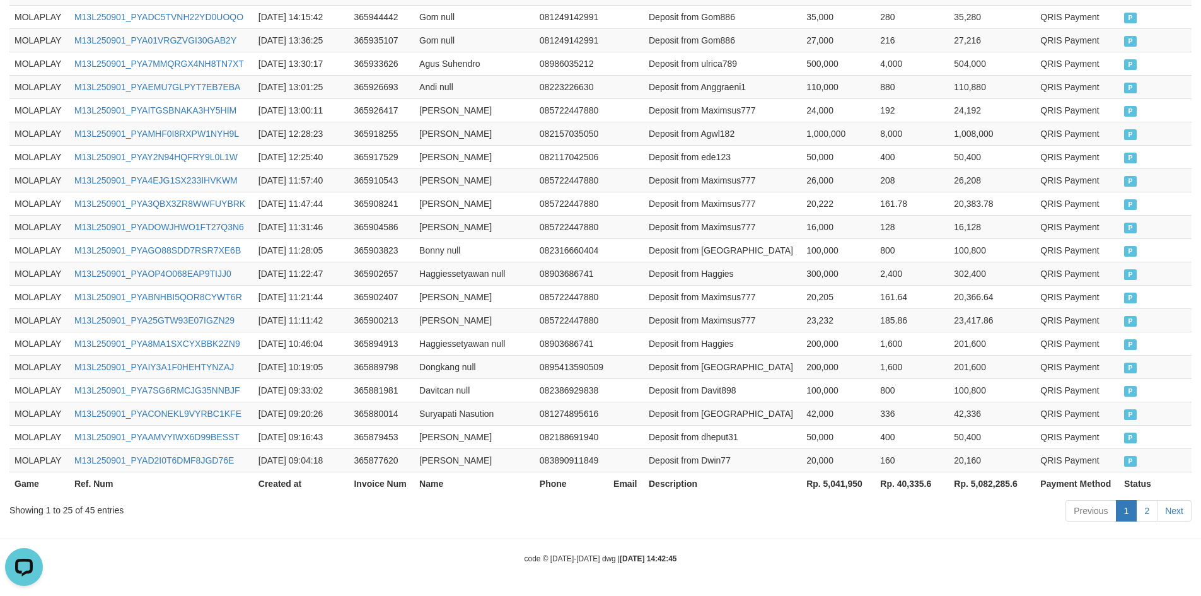
click at [833, 487] on th "Rp. 5,041,950" at bounding box center [838, 483] width 74 height 23
copy th "5,041,950"
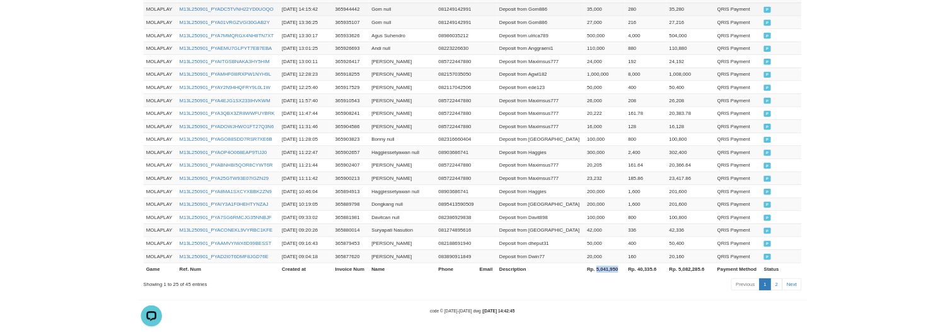
scroll to position [918, 0]
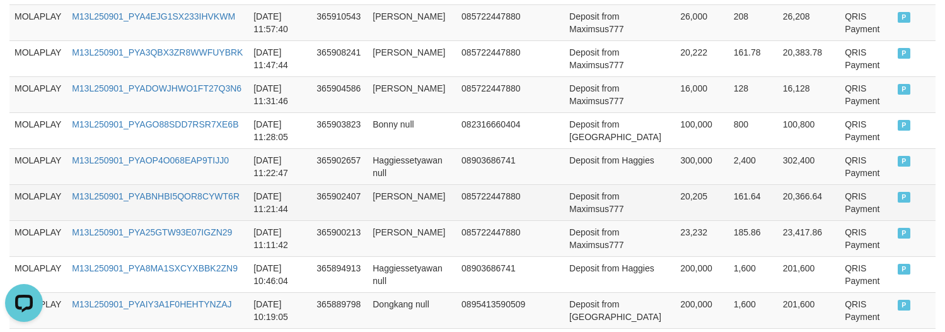
click at [794, 209] on td "20,366.64" at bounding box center [809, 202] width 62 height 36
